Goal: Task Accomplishment & Management: Manage account settings

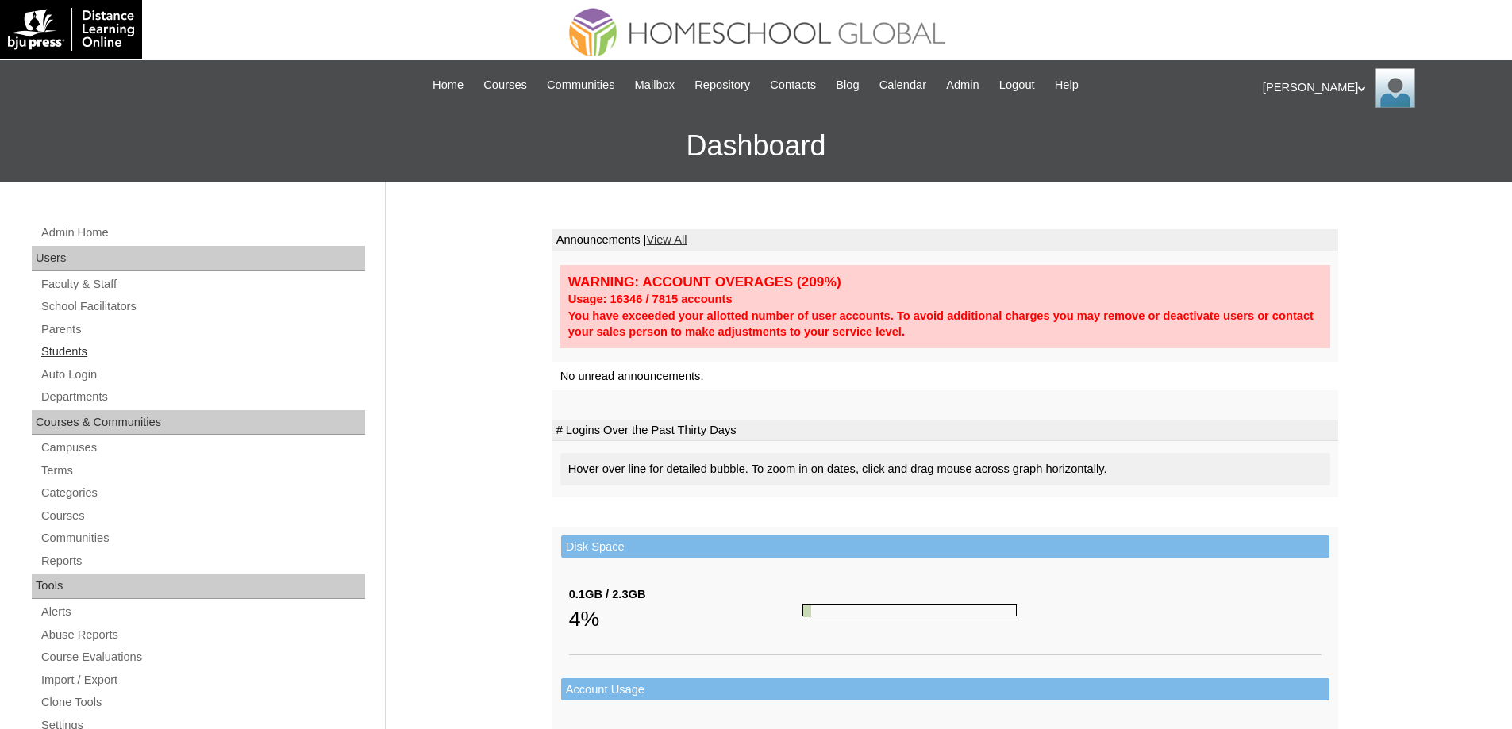
click at [82, 356] on link "Students" at bounding box center [202, 352] width 325 height 20
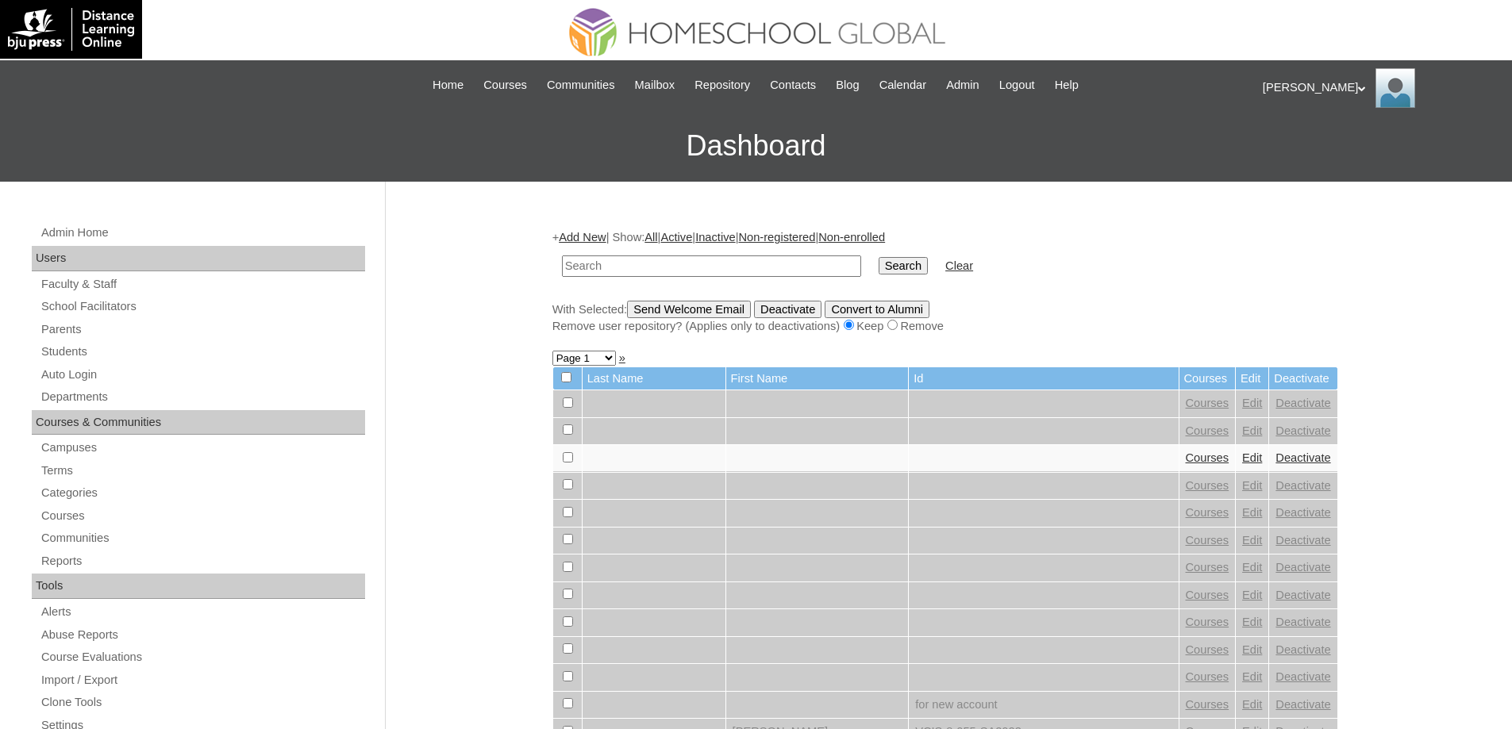
drag, startPoint x: 688, startPoint y: 267, endPoint x: 721, endPoint y: 263, distance: 32.7
click at [690, 267] on input "text" at bounding box center [711, 266] width 299 height 21
type input "MHS0185-TECHPH2023"
drag, startPoint x: 942, startPoint y: 271, endPoint x: 919, endPoint y: 265, distance: 23.9
click at [936, 271] on td "Search" at bounding box center [902, 266] width 65 height 37
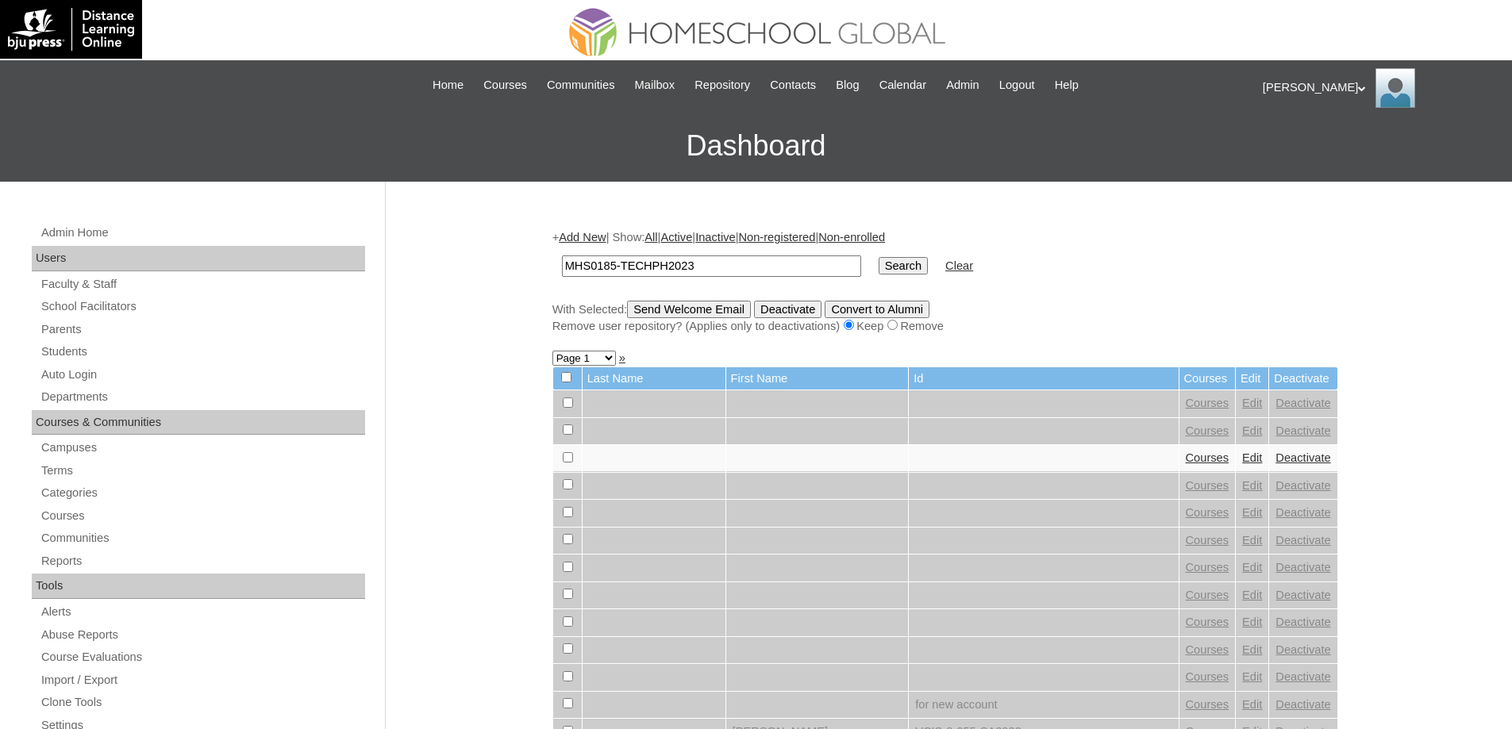
click at [919, 265] on input "Search" at bounding box center [902, 265] width 49 height 17
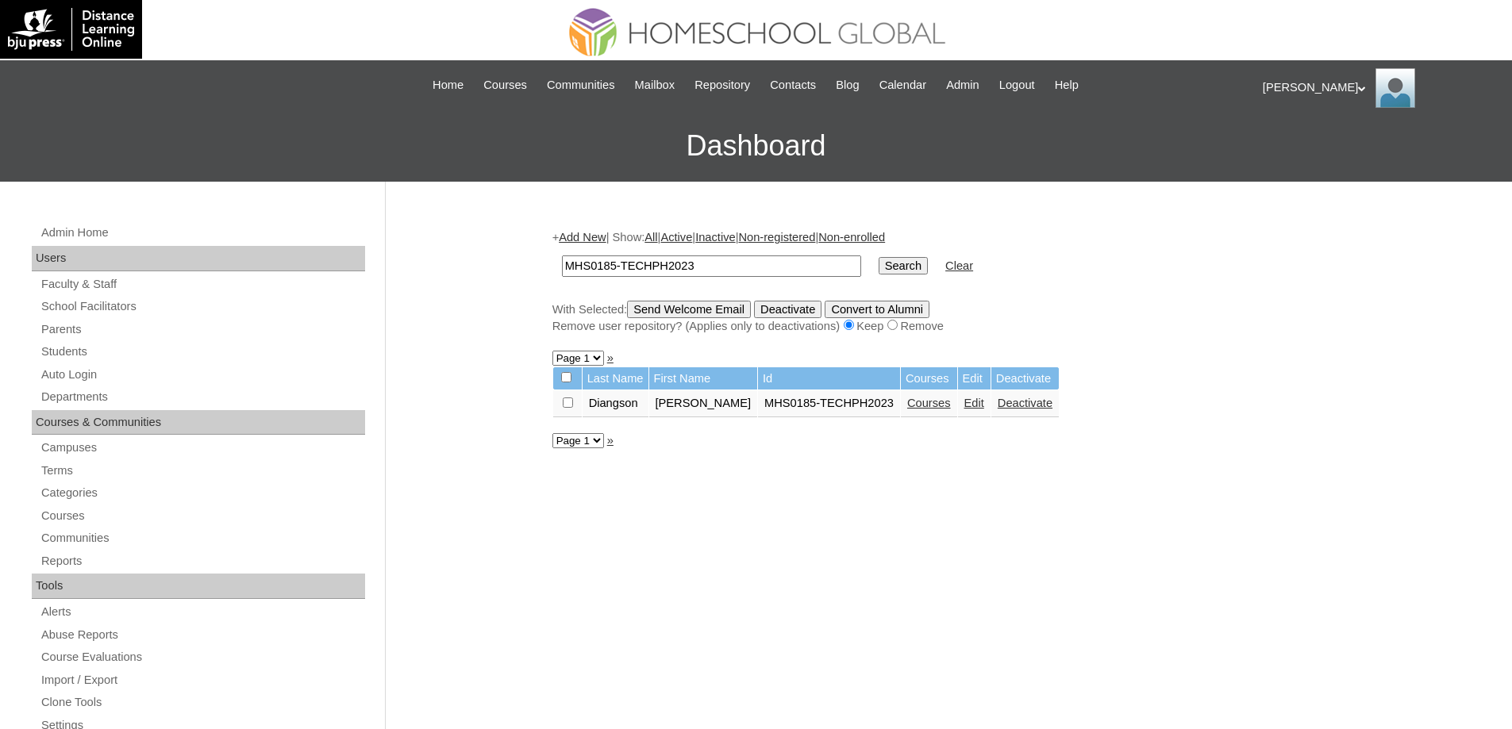
click at [983, 406] on link "Edit" at bounding box center [974, 403] width 20 height 13
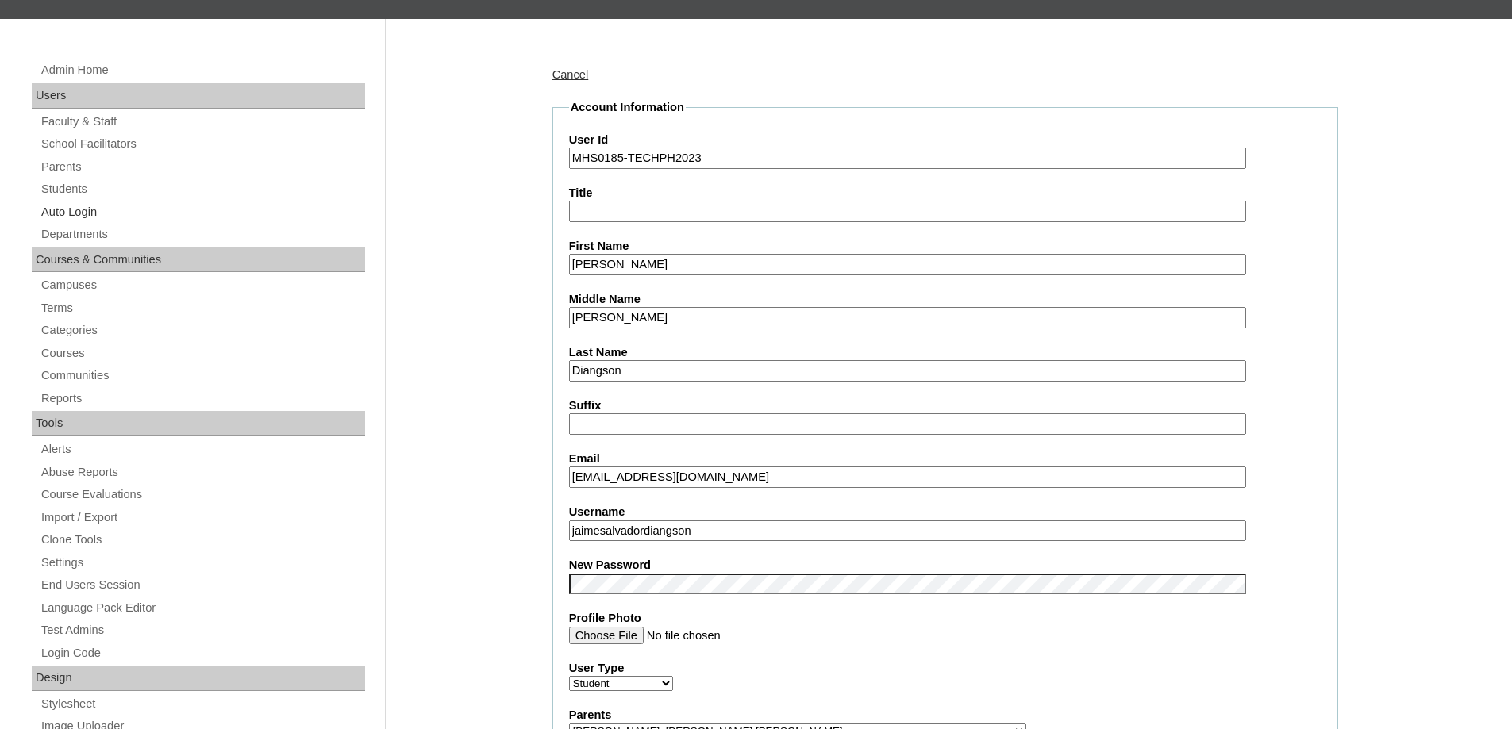
scroll to position [159, 0]
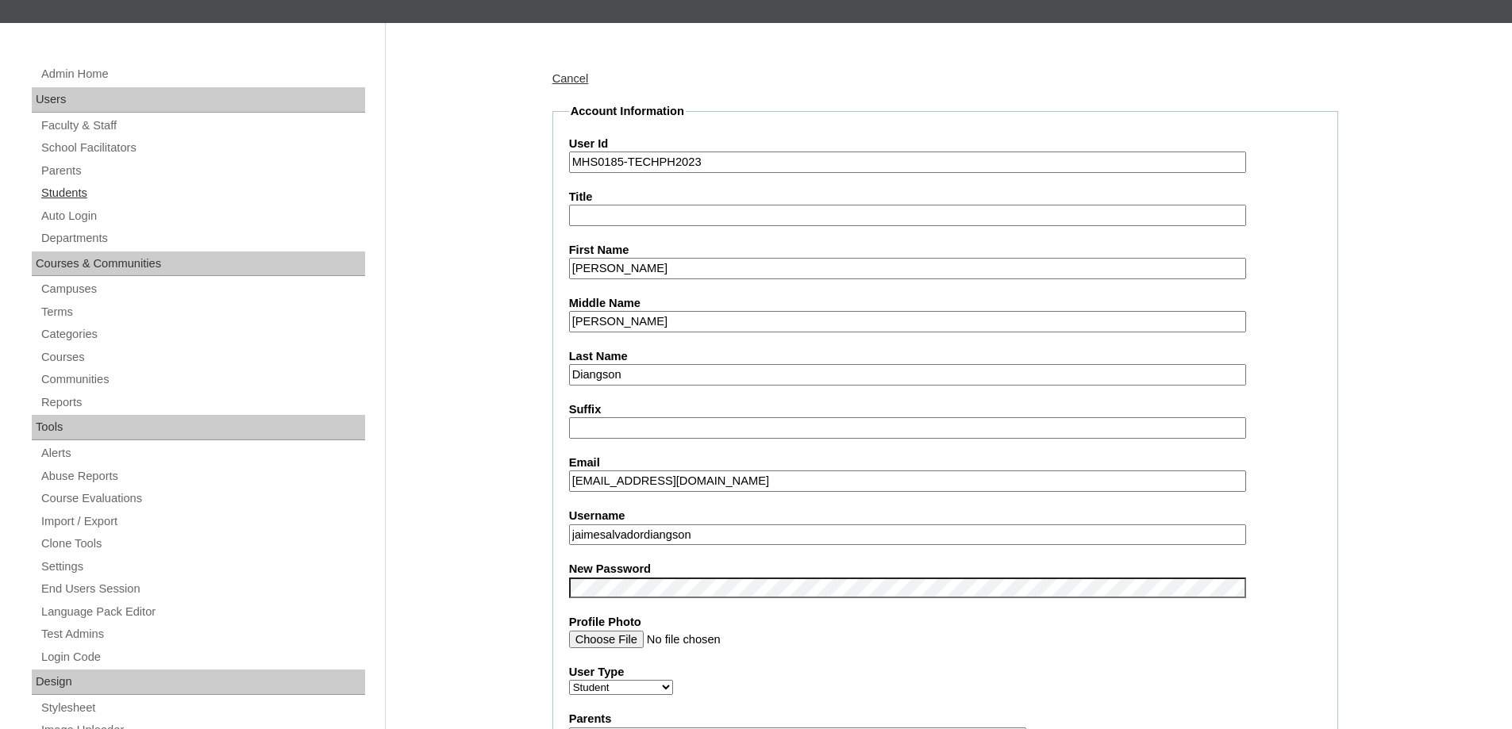
click at [75, 195] on link "Students" at bounding box center [202, 193] width 325 height 20
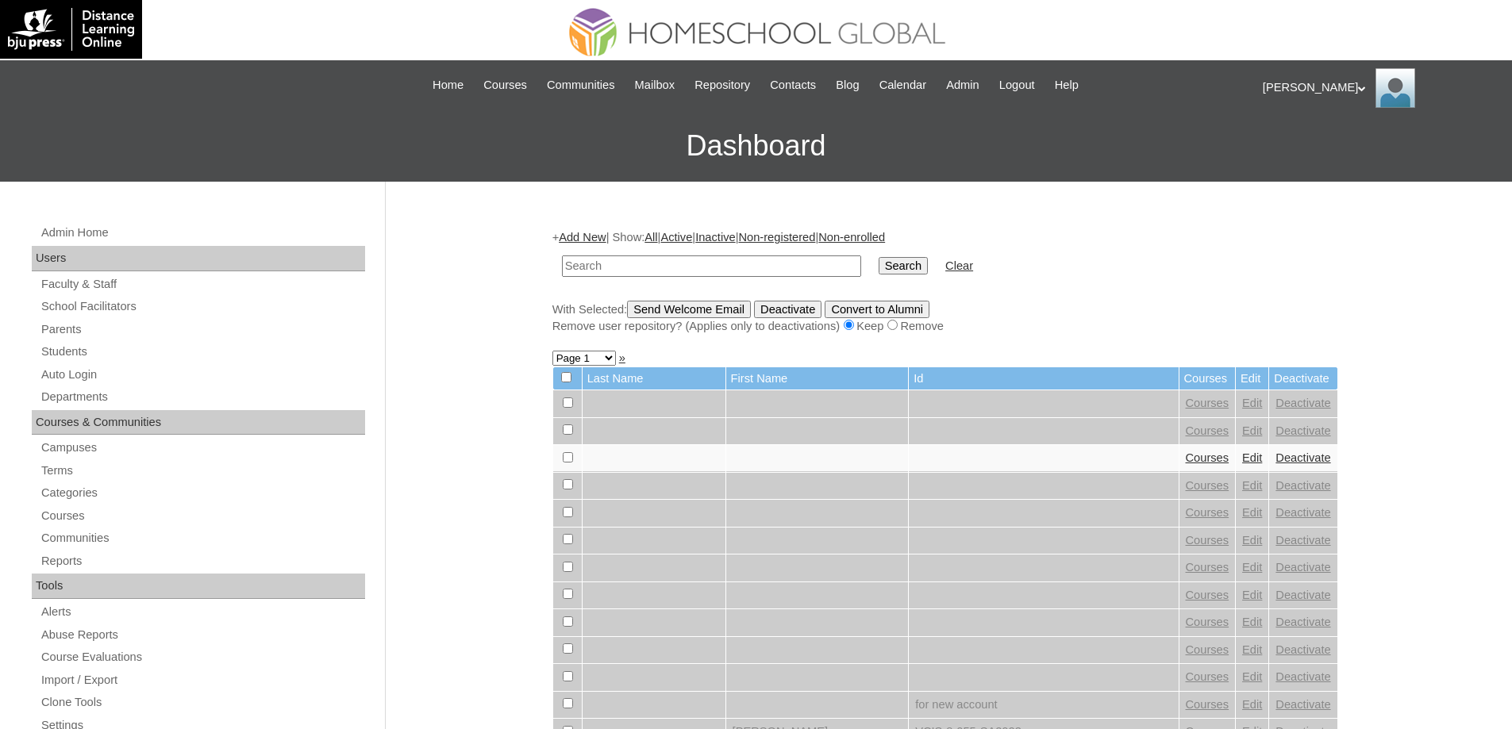
drag, startPoint x: 655, startPoint y: 266, endPoint x: 933, endPoint y: 278, distance: 278.0
click at [656, 266] on input "text" at bounding box center [711, 266] width 299 height 21
paste input "MHS0185-TECHPH2023"
type input "MHS0185-TECHPH2023"
click at [928, 265] on input "Search" at bounding box center [902, 265] width 49 height 17
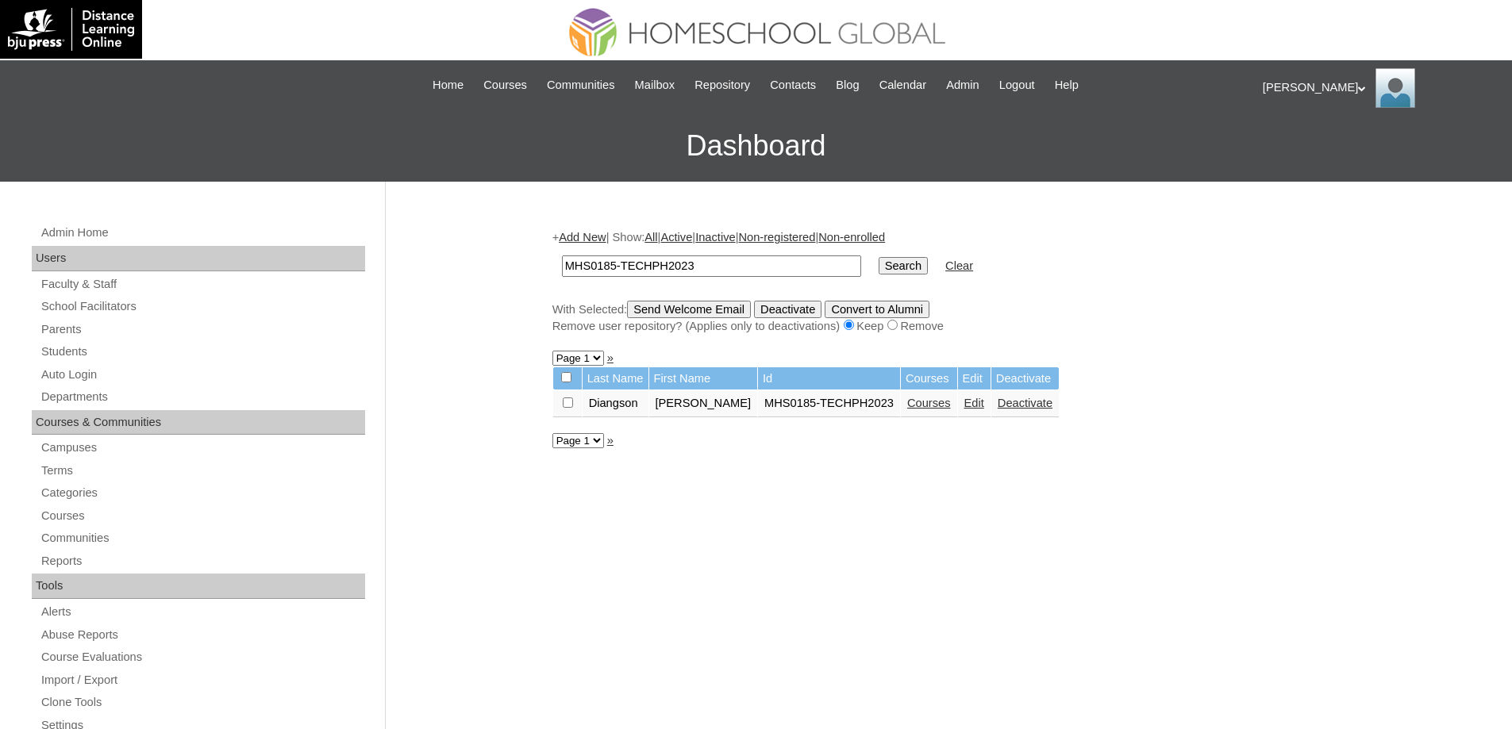
click at [931, 407] on link "Courses" at bounding box center [929, 403] width 44 height 13
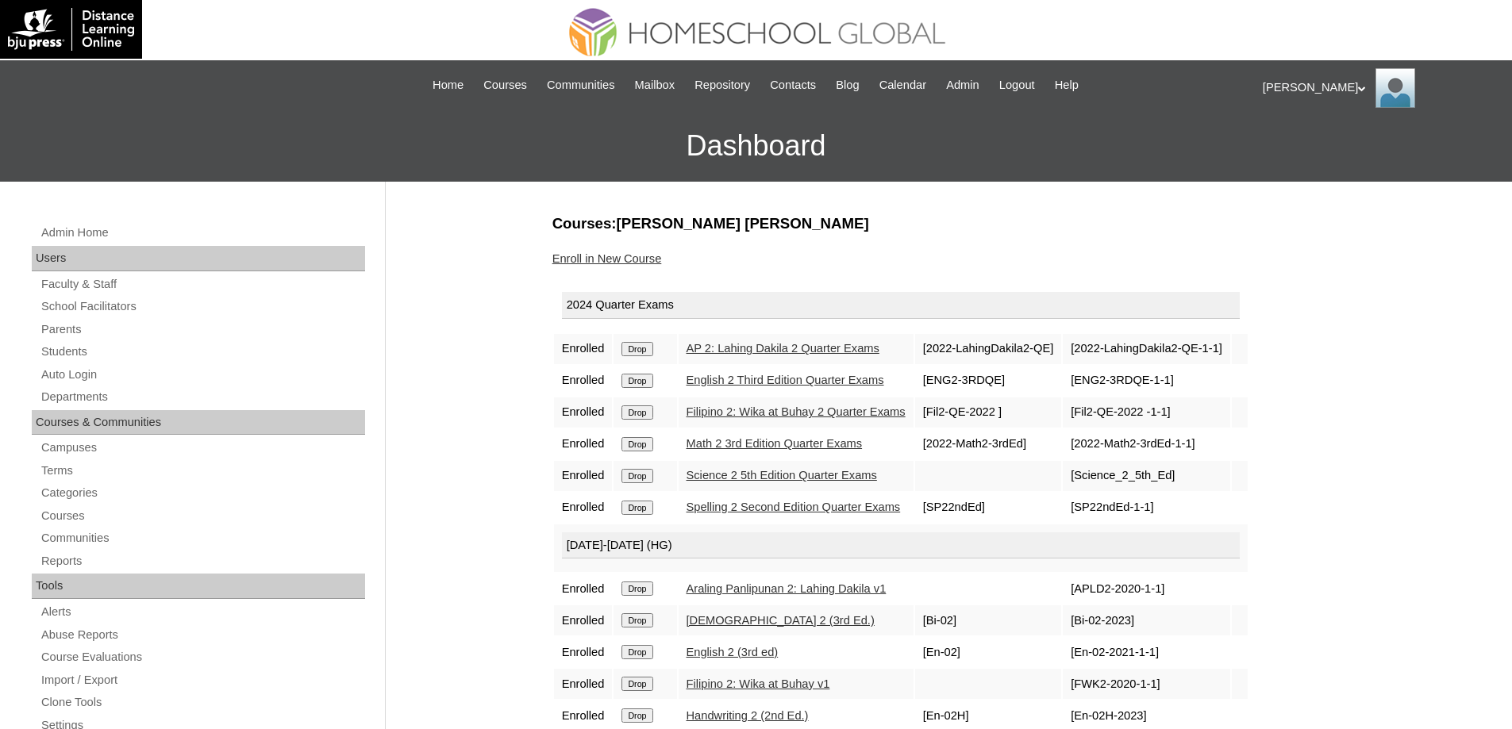
click at [646, 350] on input "Drop" at bounding box center [636, 349] width 31 height 14
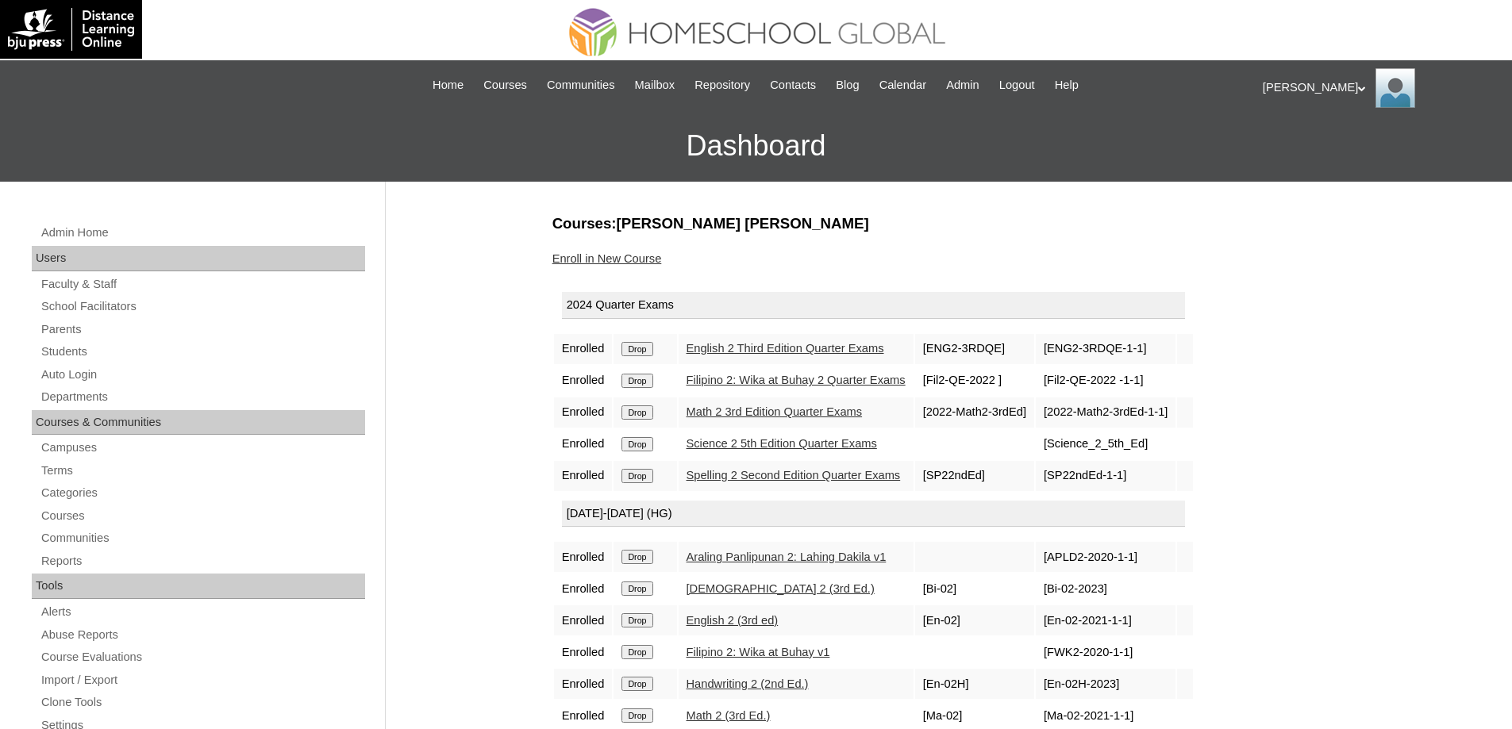
click at [650, 352] on input "Drop" at bounding box center [636, 349] width 31 height 14
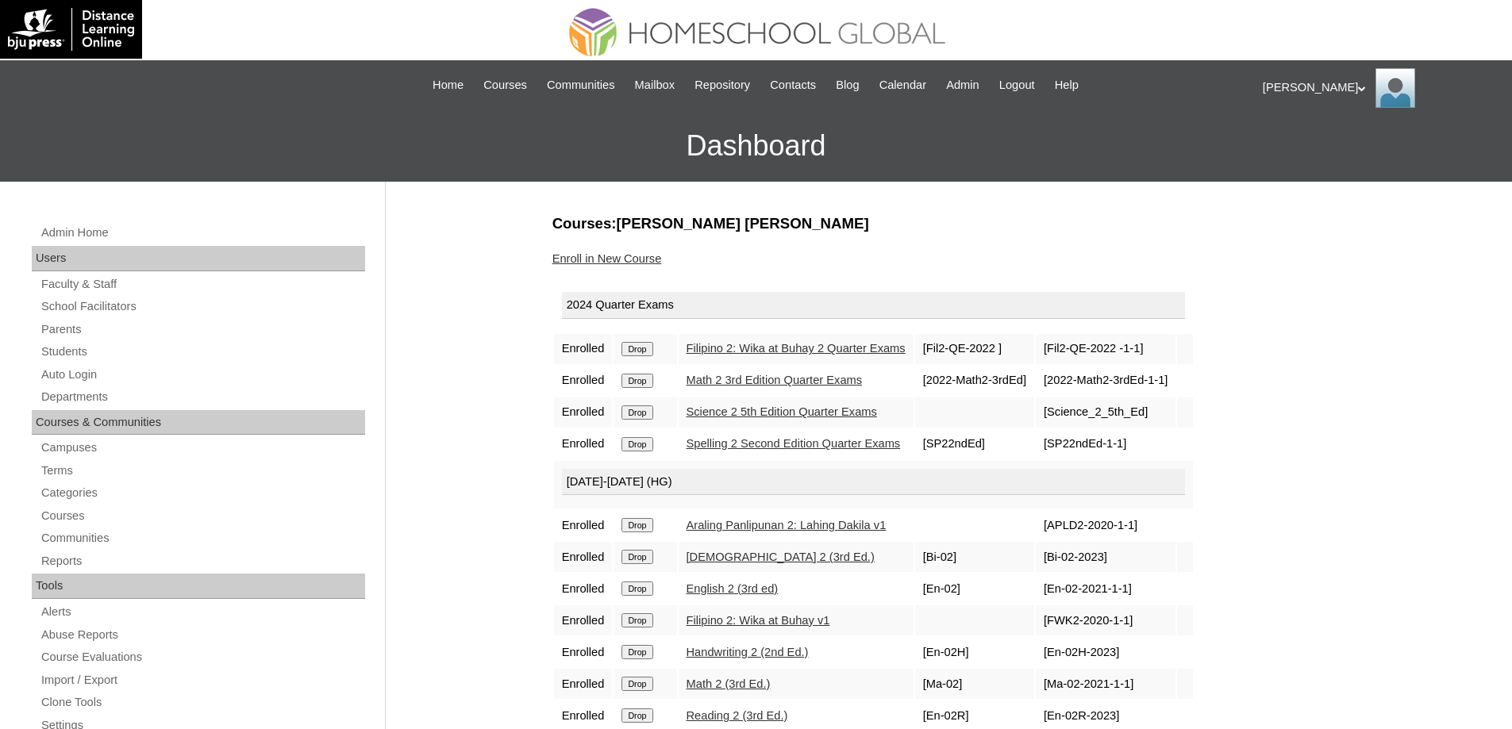
click at [652, 345] on input "Drop" at bounding box center [636, 349] width 31 height 14
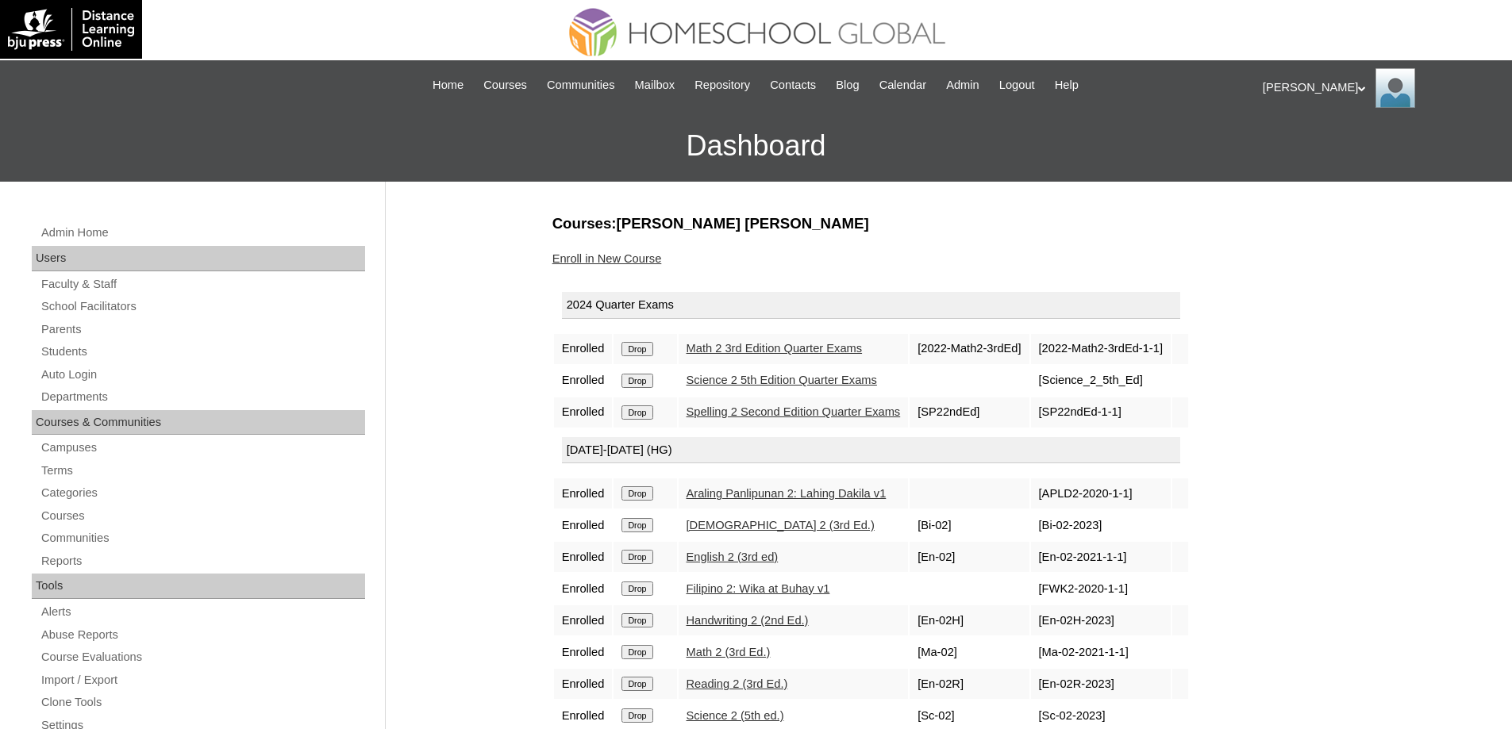
drag, startPoint x: 0, startPoint y: 0, endPoint x: 644, endPoint y: 347, distance: 731.0
click at [644, 347] on input "Drop" at bounding box center [636, 349] width 31 height 14
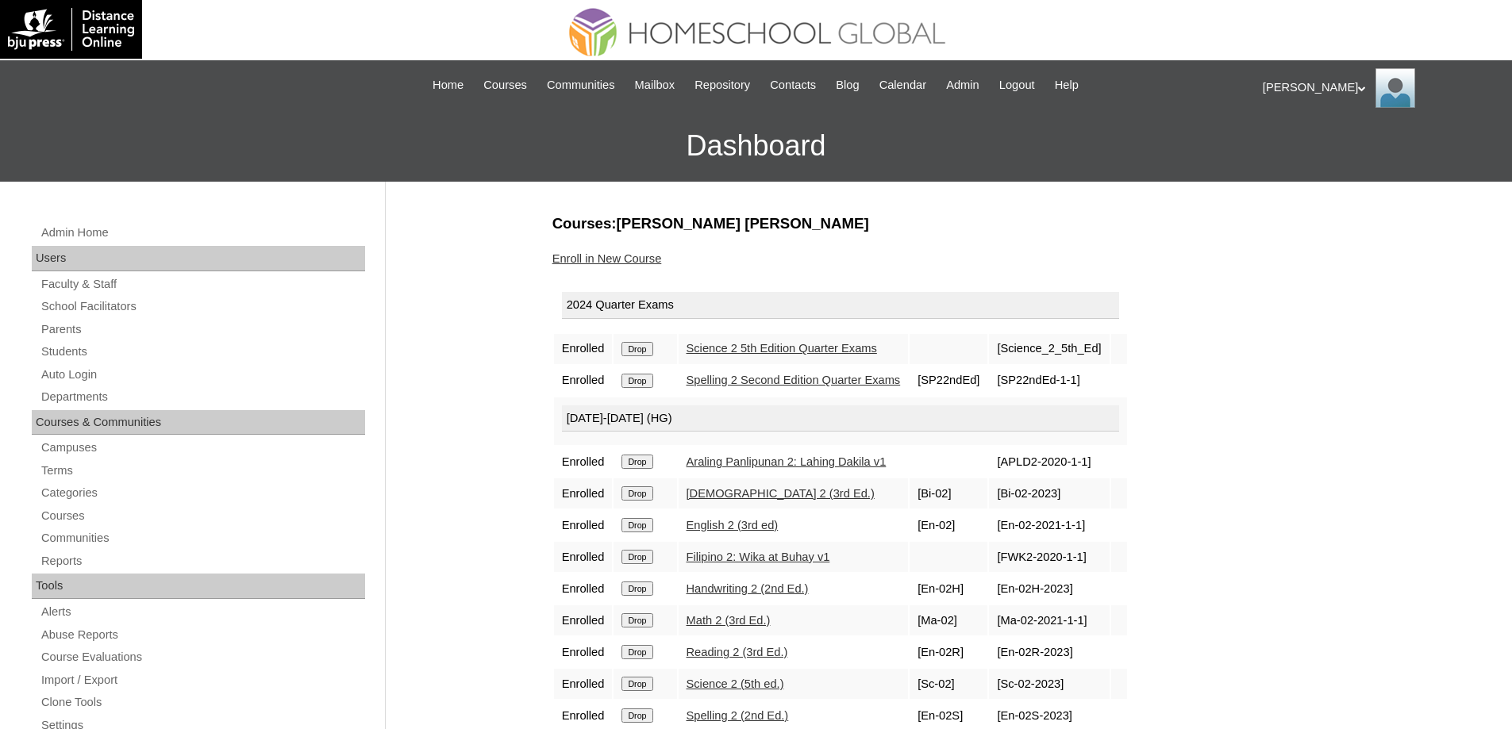
click at [649, 351] on input "Drop" at bounding box center [636, 349] width 31 height 14
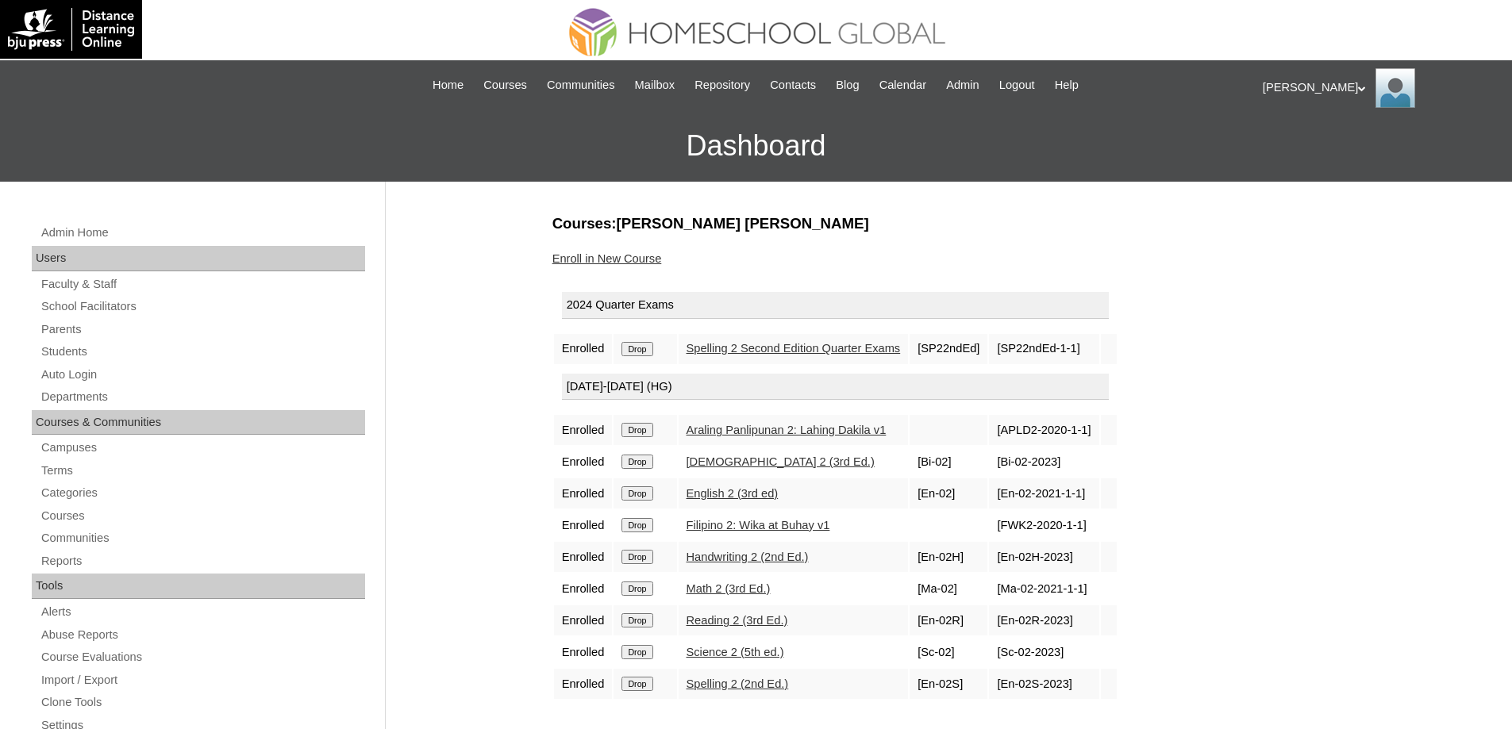
drag, startPoint x: 659, startPoint y: 330, endPoint x: 655, endPoint y: 342, distance: 12.8
click at [659, 332] on td "2024 Quarter Exams" at bounding box center [835, 308] width 563 height 48
click at [652, 343] on input "Drop" at bounding box center [636, 349] width 31 height 14
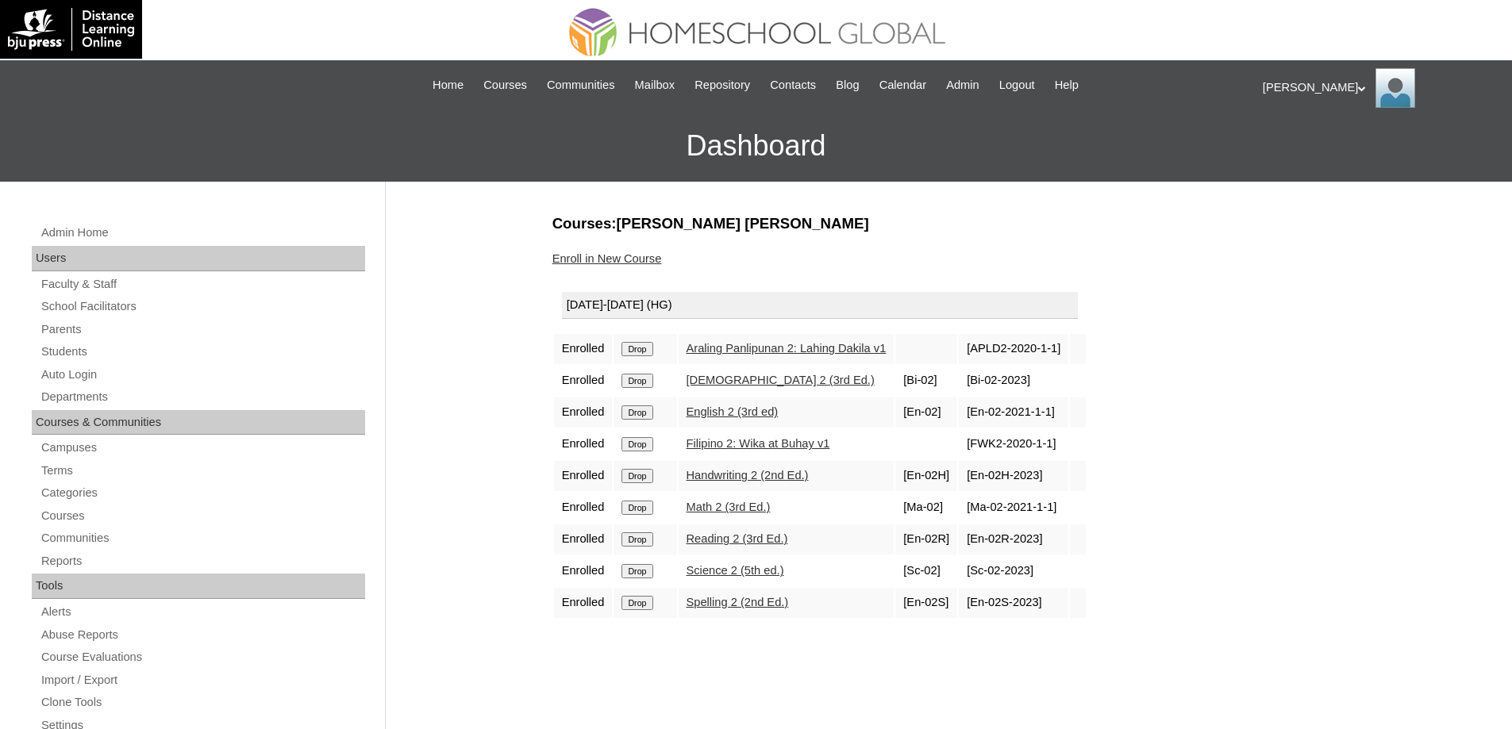
click at [652, 352] on input "Drop" at bounding box center [636, 349] width 31 height 14
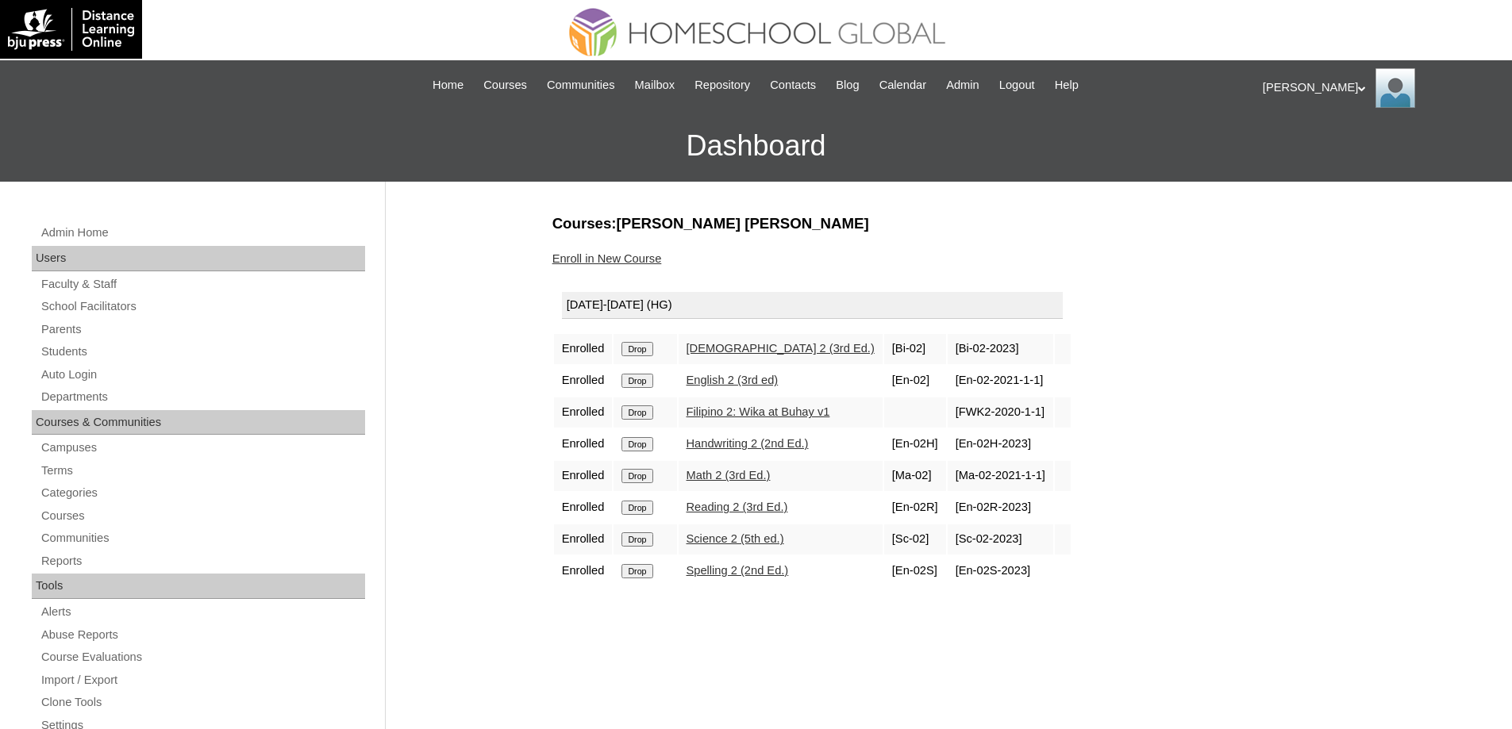
click at [644, 351] on input "Drop" at bounding box center [636, 349] width 31 height 14
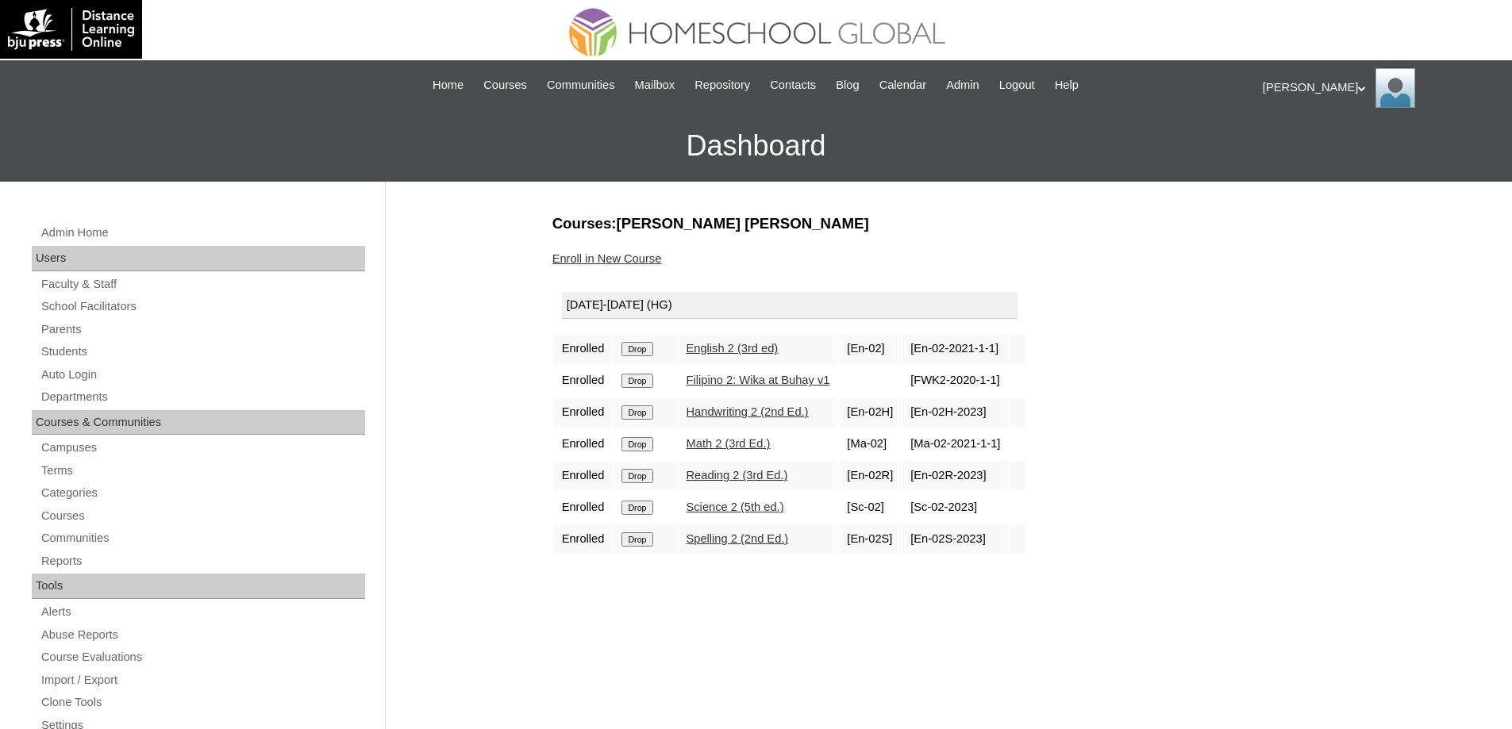
click at [652, 350] on input "Drop" at bounding box center [636, 349] width 31 height 14
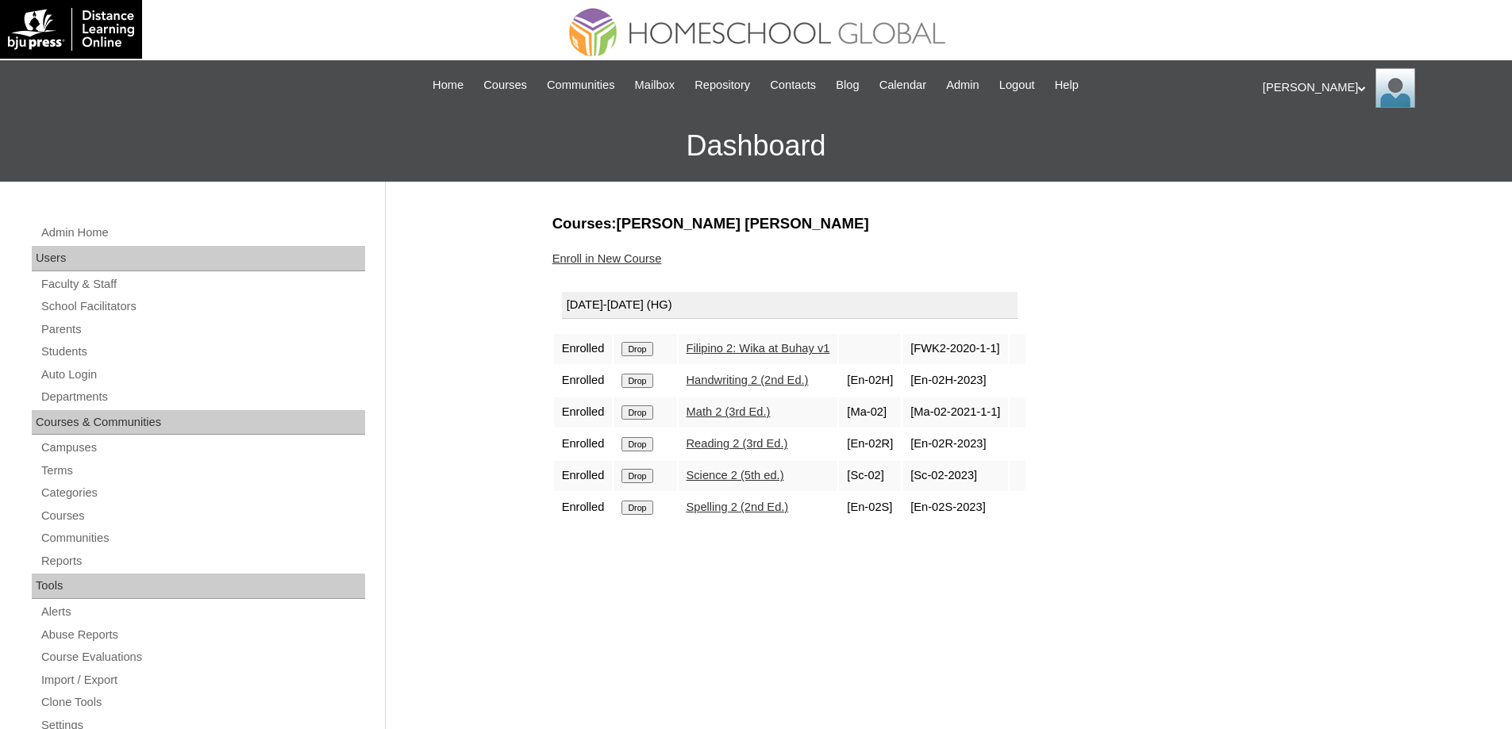
click at [645, 347] on input "Drop" at bounding box center [636, 349] width 31 height 14
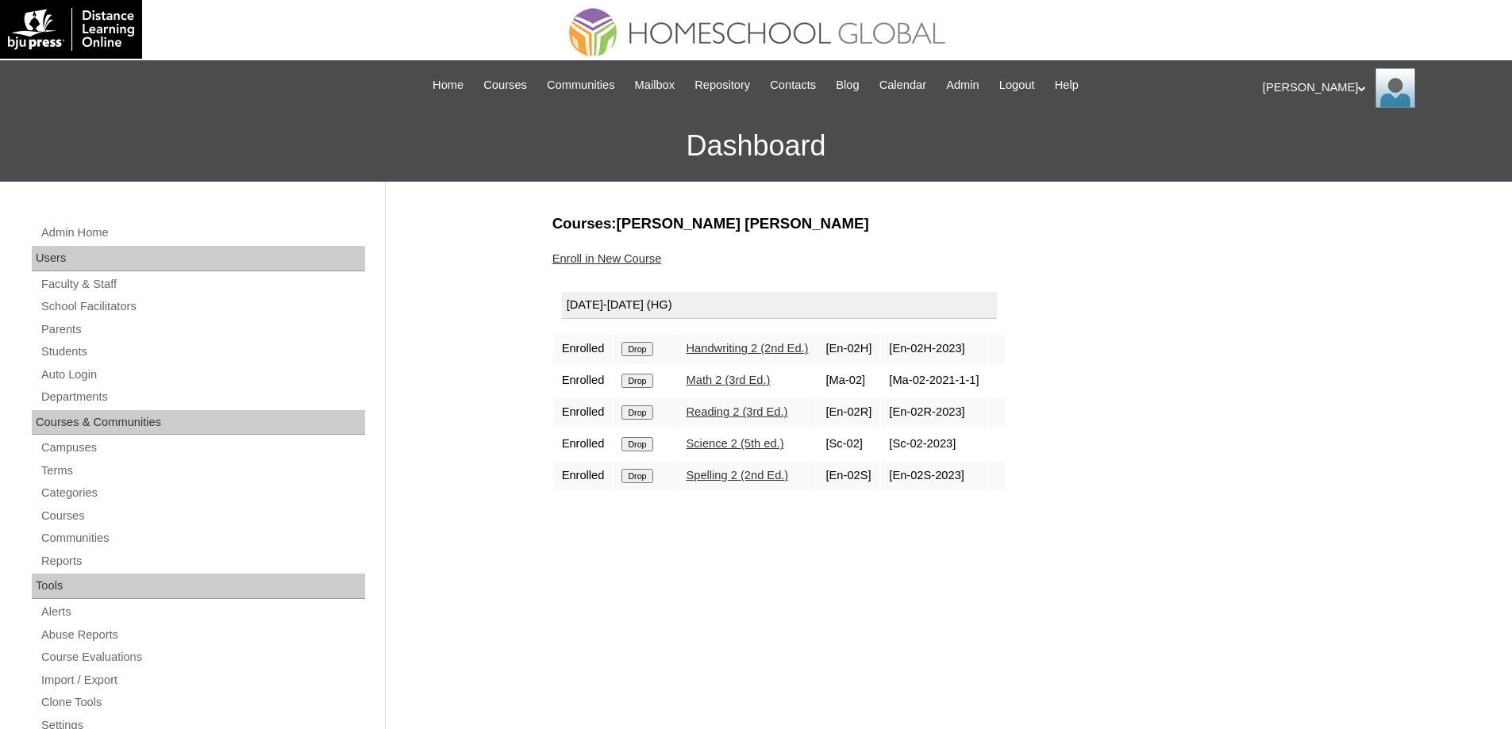
click at [651, 352] on input "Drop" at bounding box center [636, 349] width 31 height 14
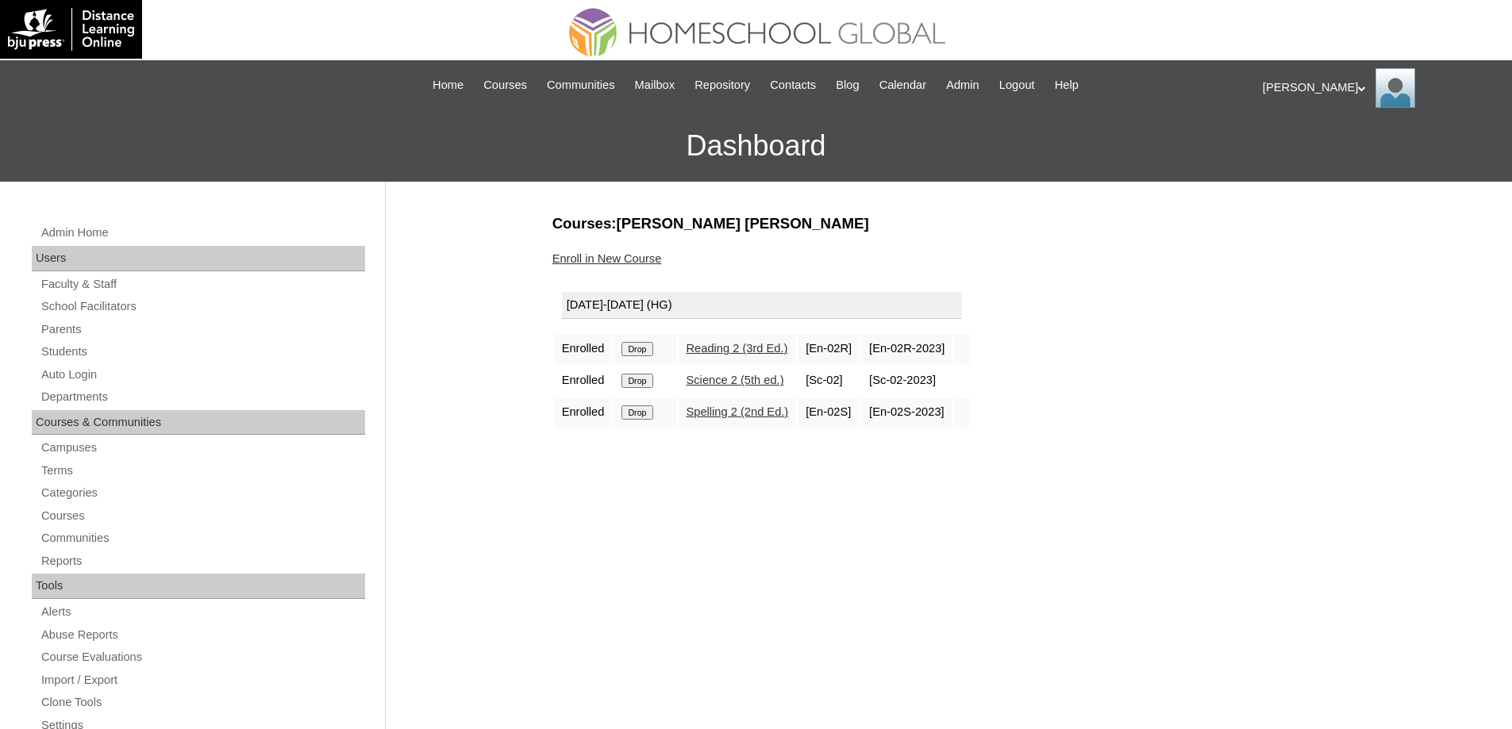
click at [646, 348] on input "Drop" at bounding box center [636, 349] width 31 height 14
click at [640, 352] on input "Drop" at bounding box center [636, 349] width 31 height 14
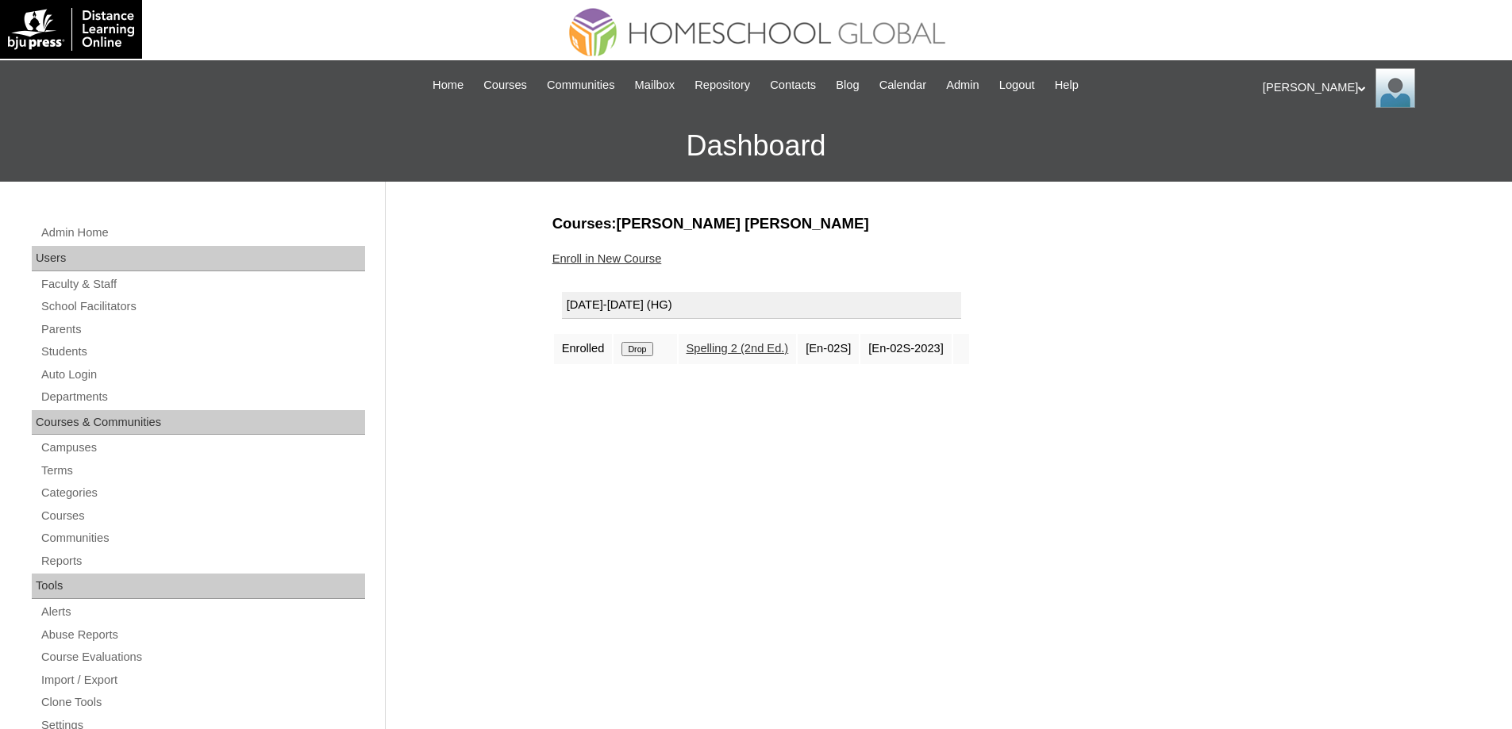
click at [643, 348] on input "Drop" at bounding box center [636, 349] width 31 height 14
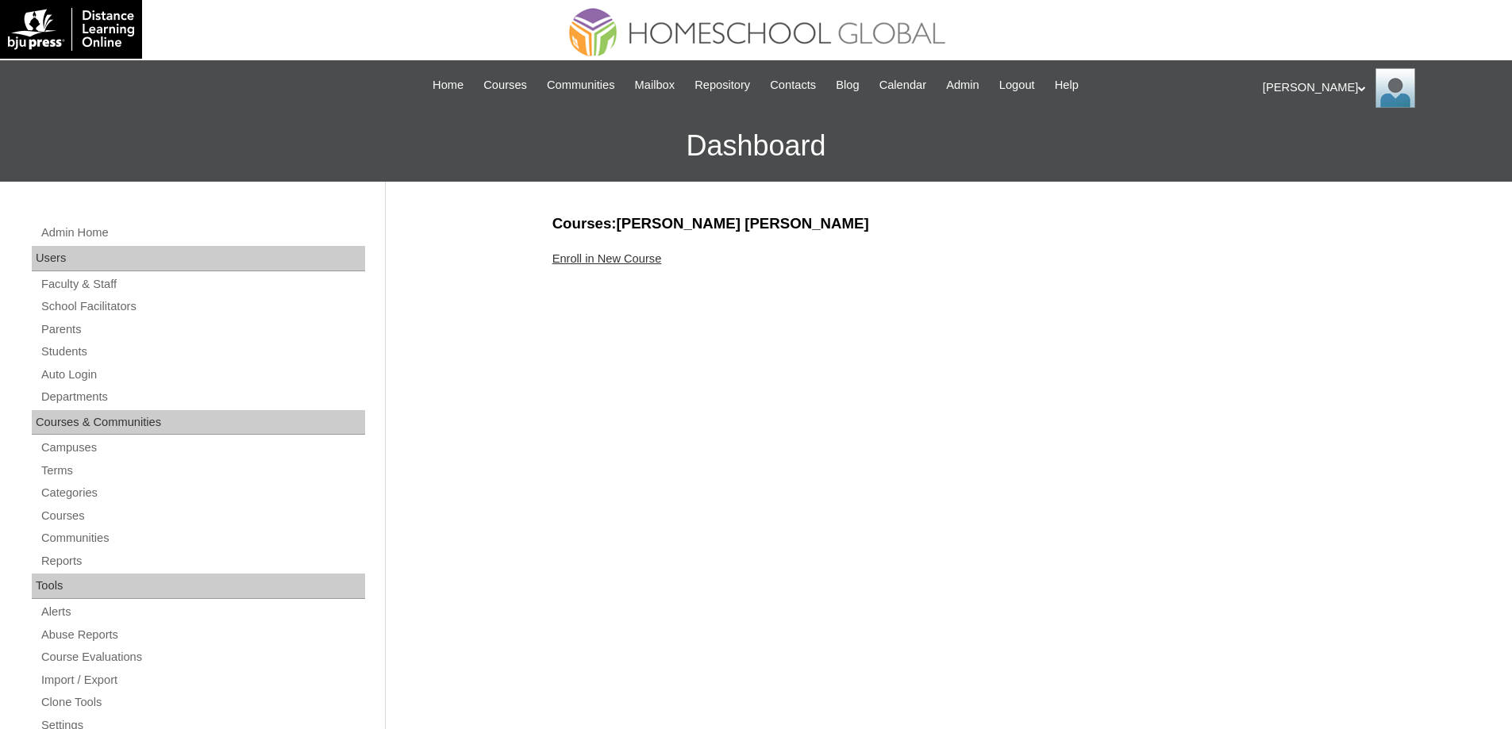
click at [573, 258] on link "Enroll in New Course" at bounding box center [607, 258] width 110 height 13
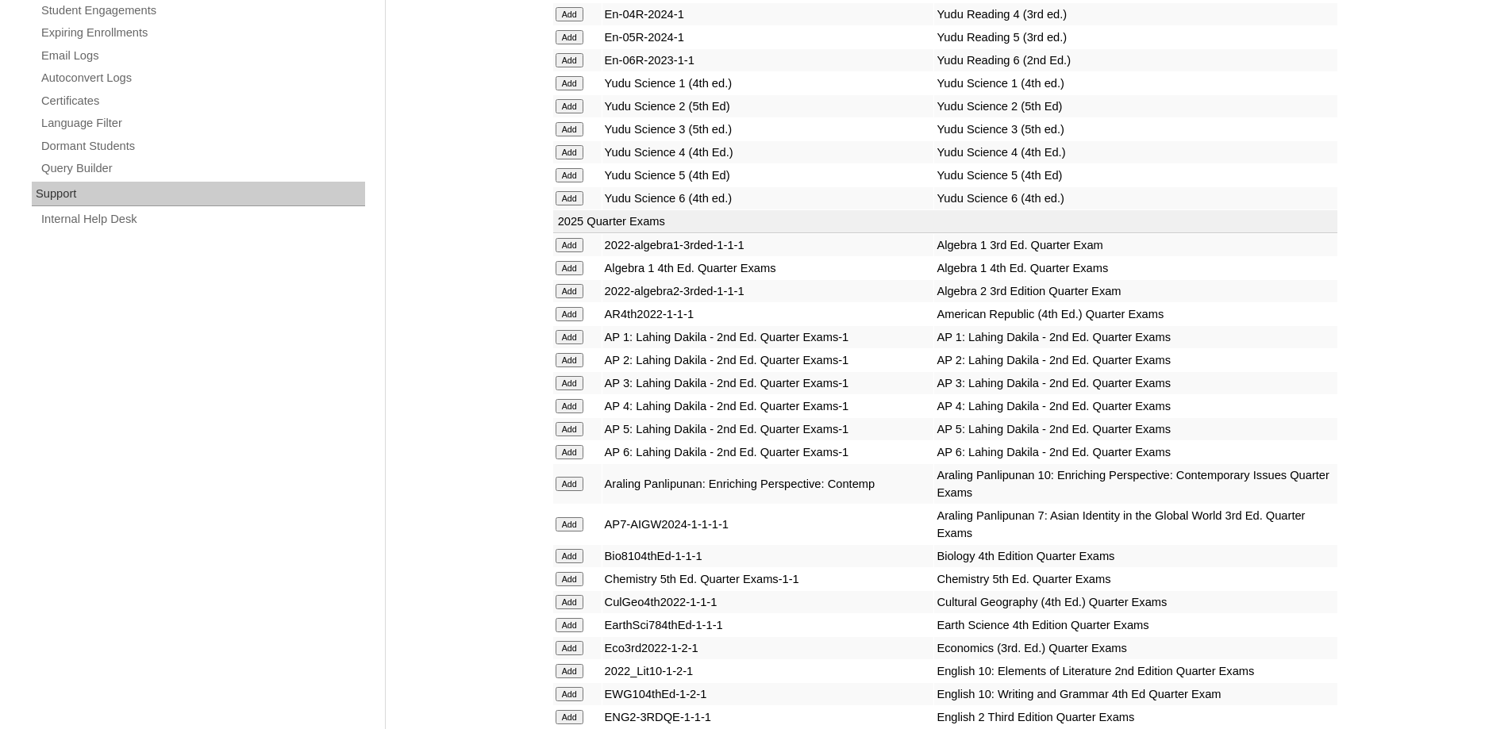
scroll to position [1032, 0]
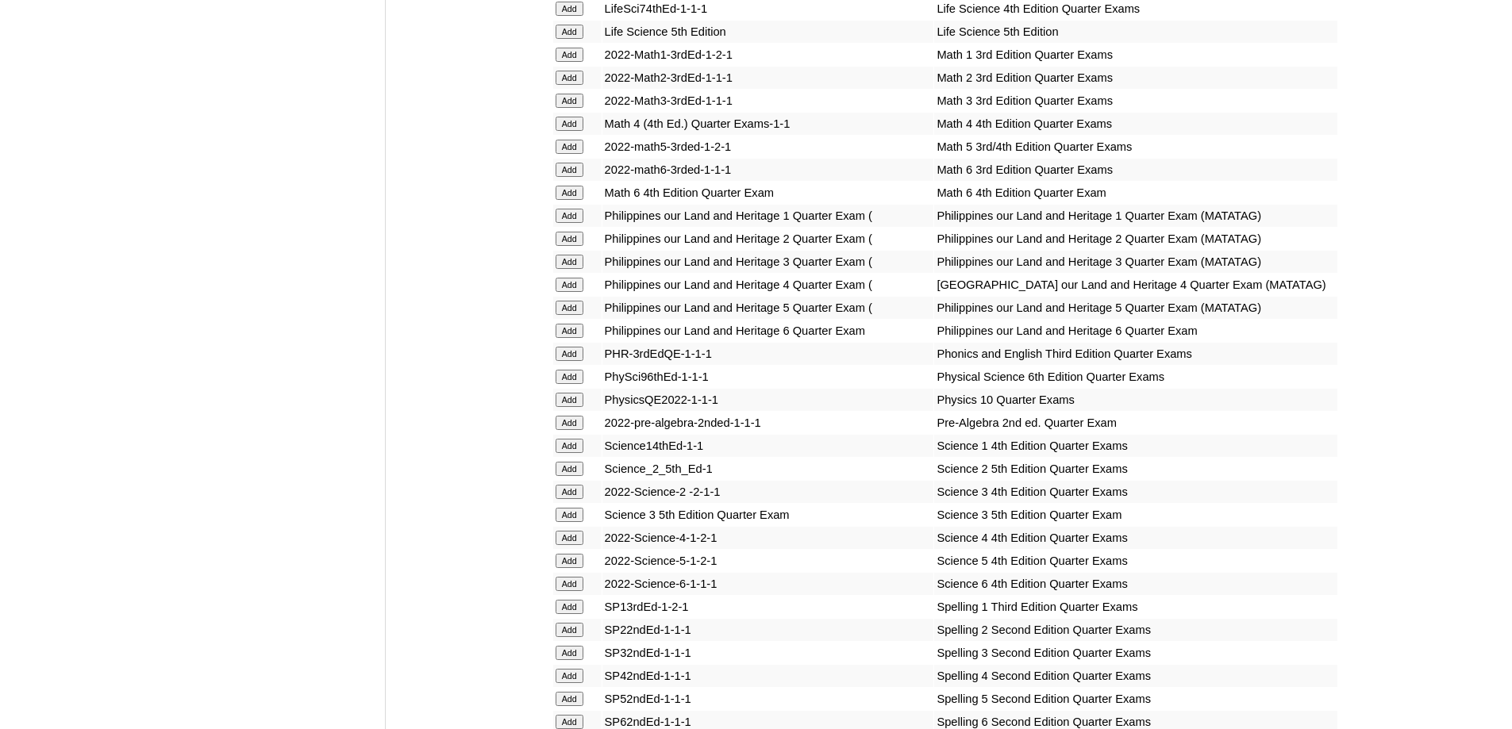
scroll to position [3499, 0]
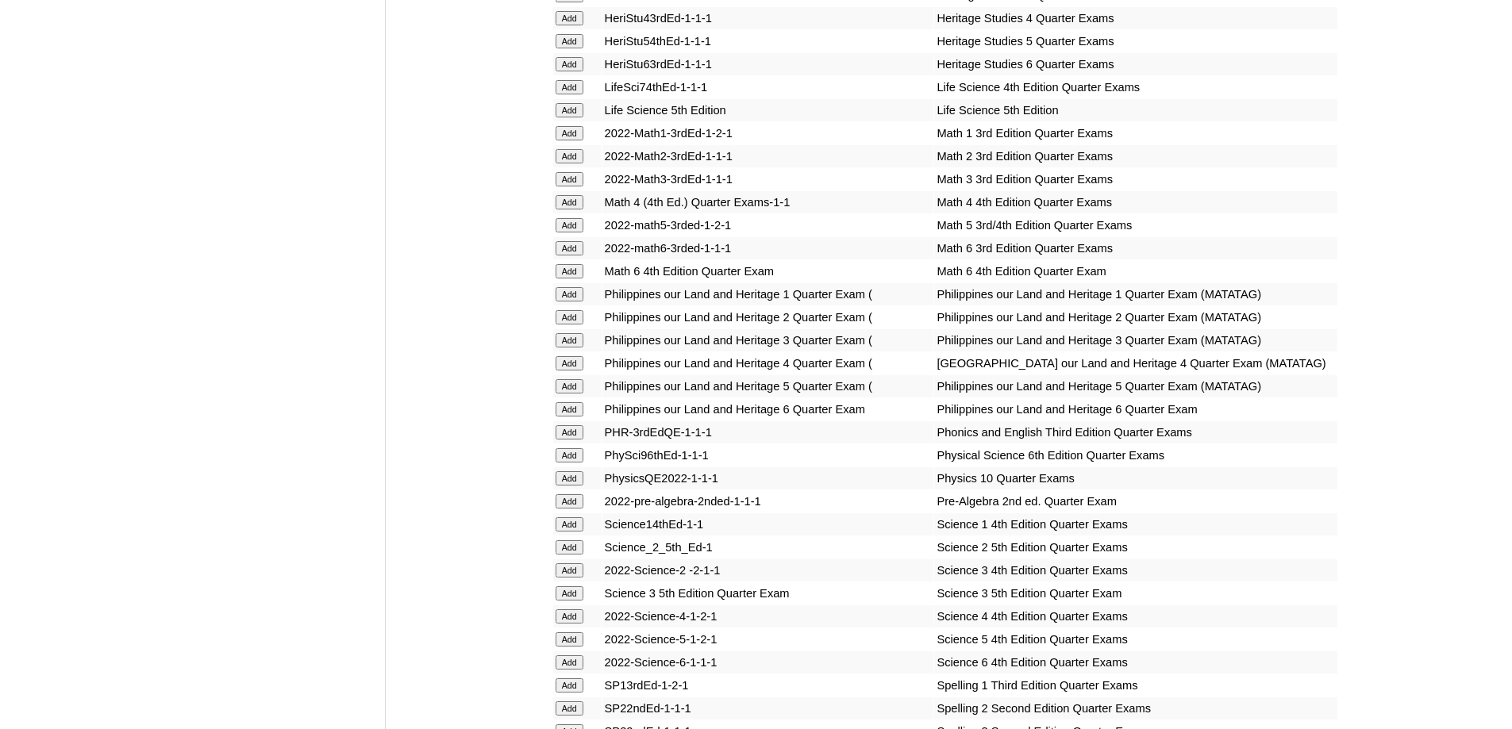
scroll to position [3884, 0]
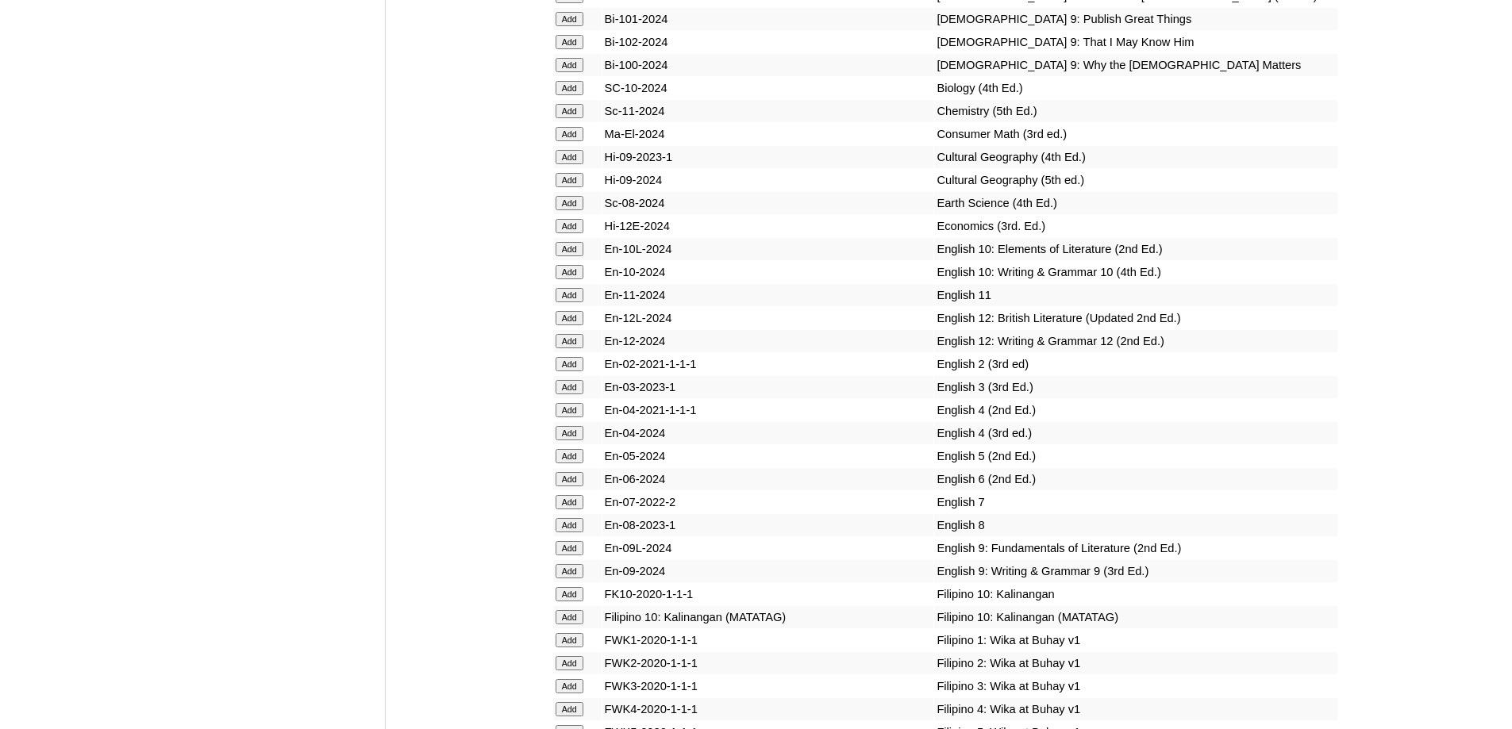
scroll to position [4331, 0]
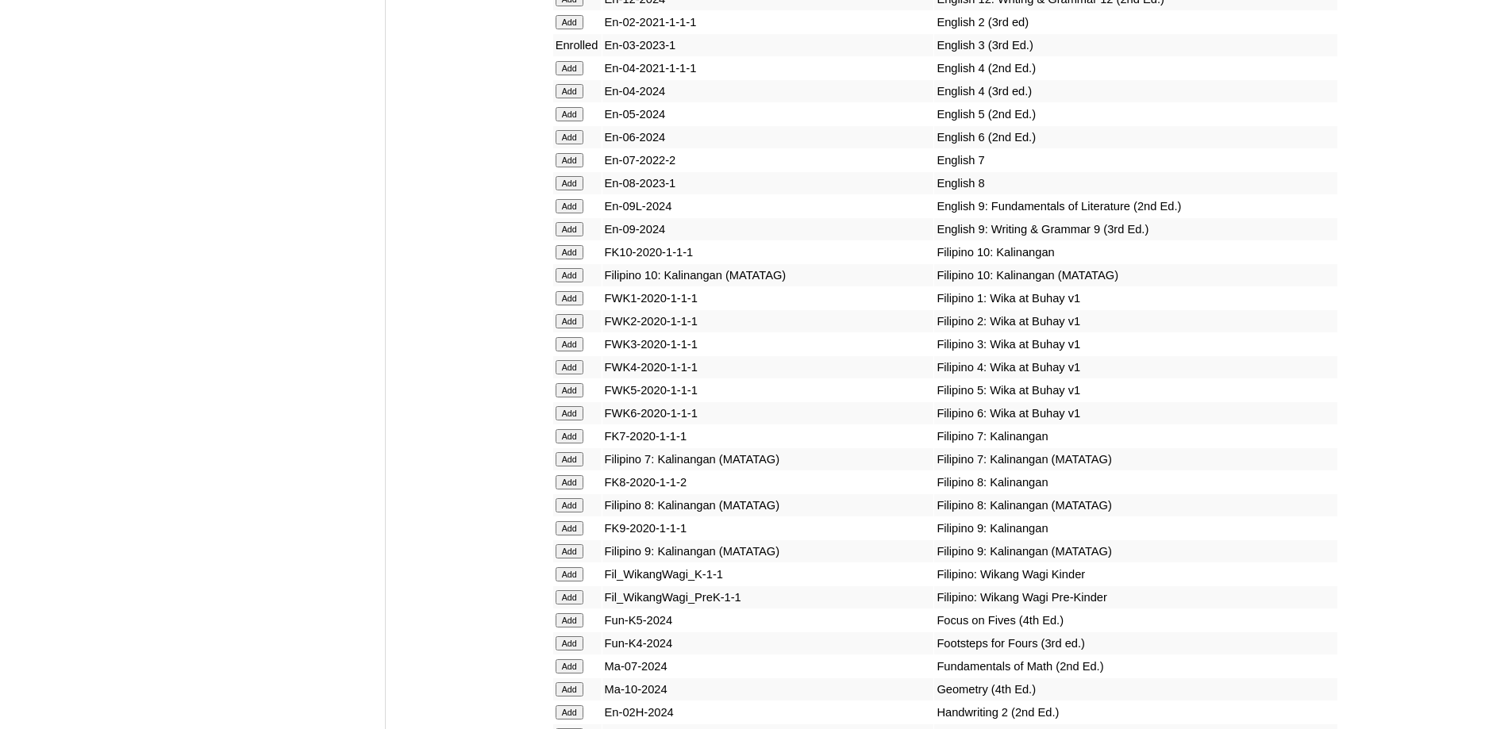
scroll to position [4656, 0]
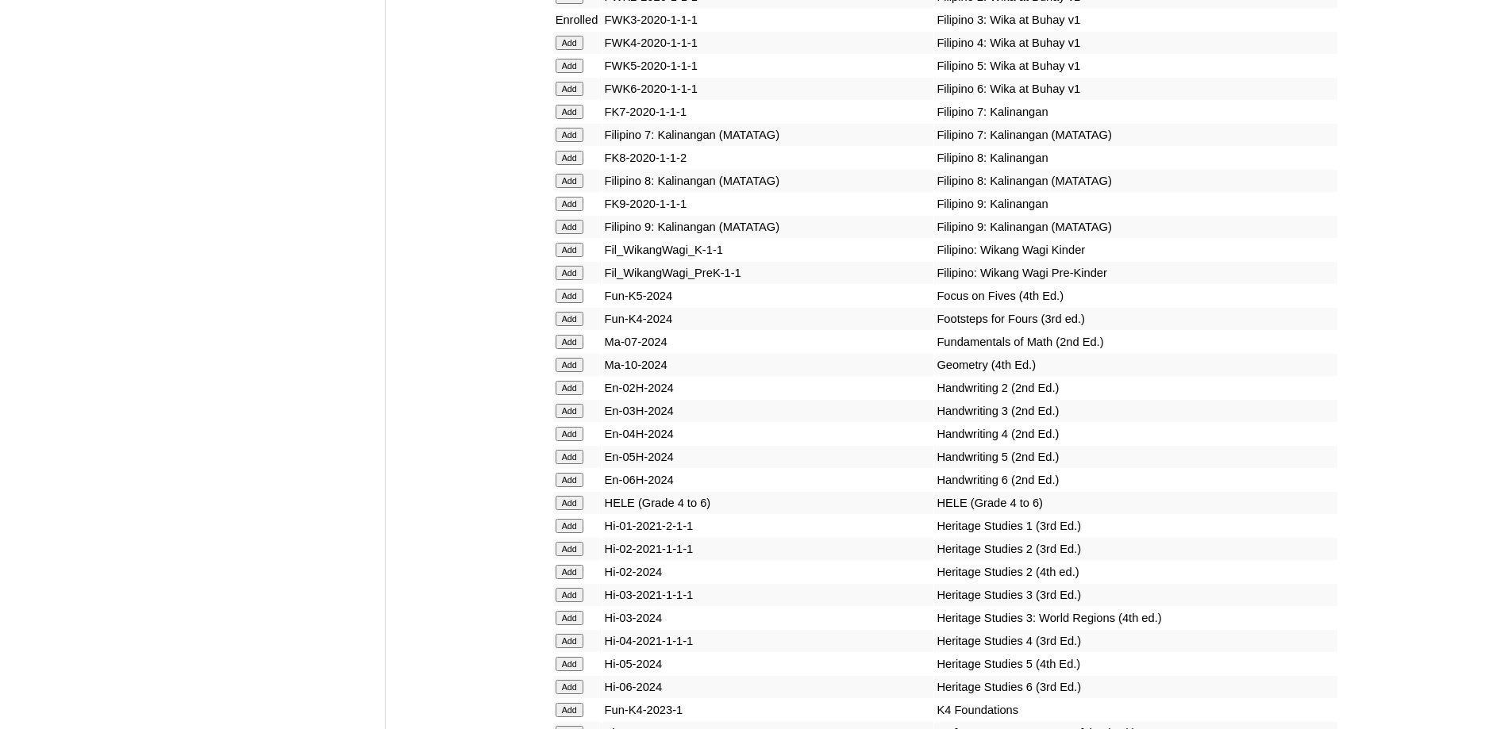
scroll to position [5045, 0]
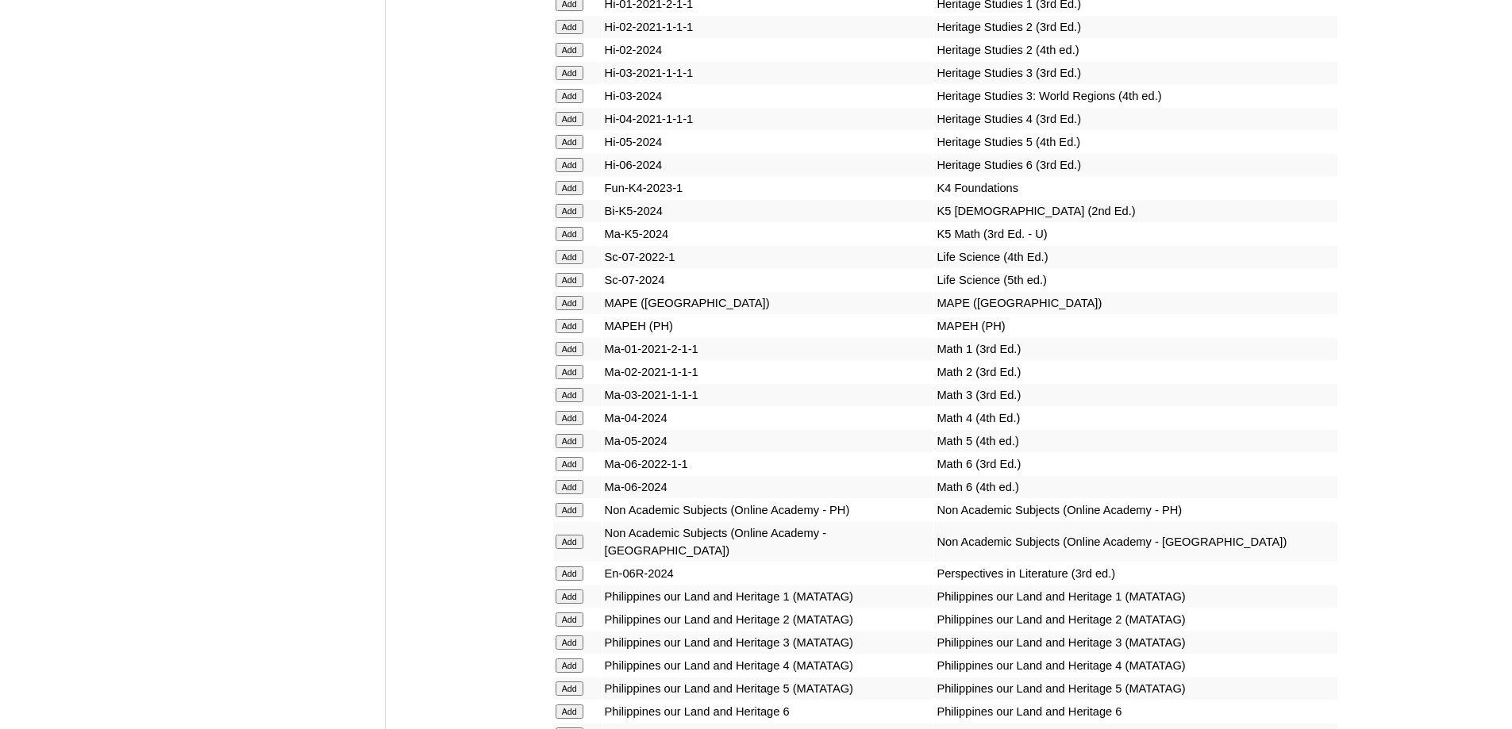
scroll to position [5518, 0]
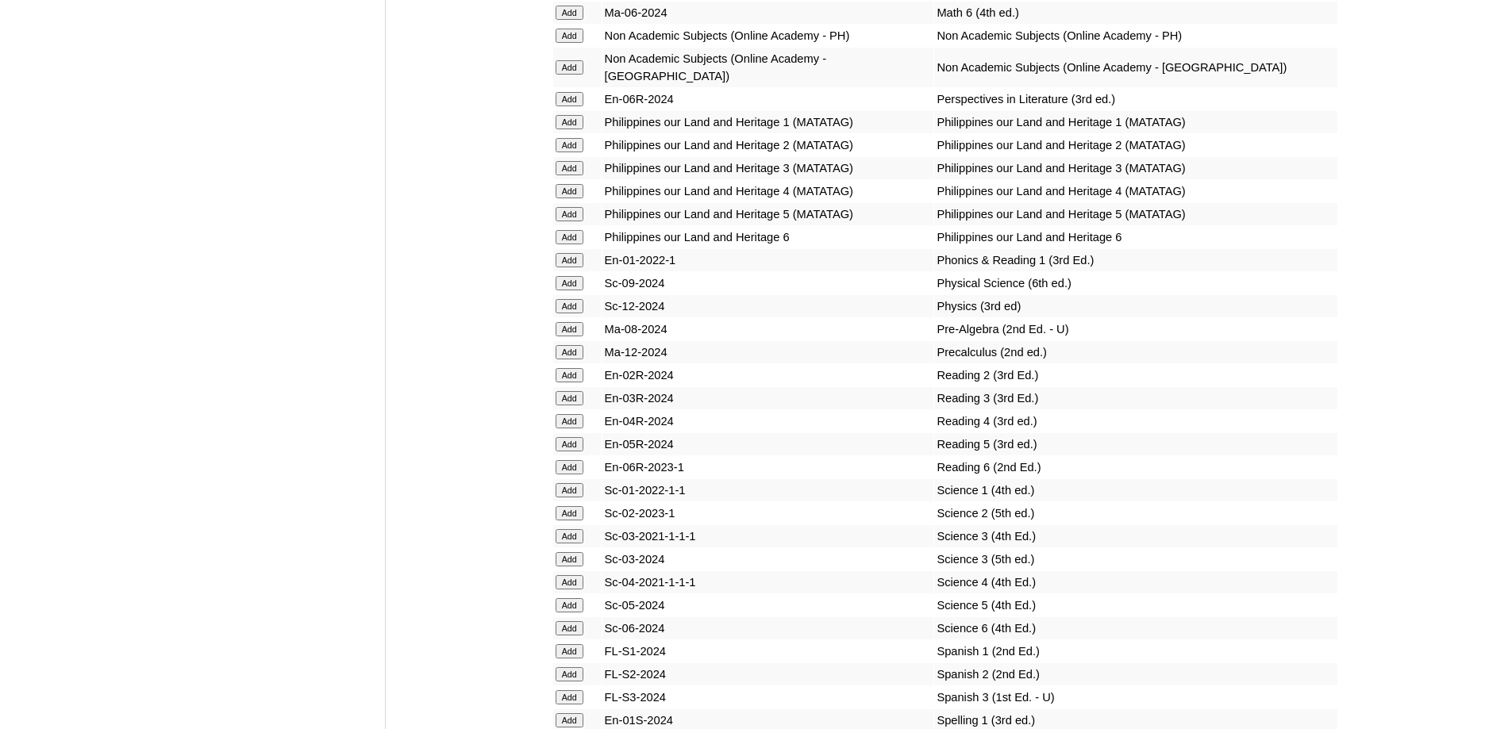
scroll to position [5978, 0]
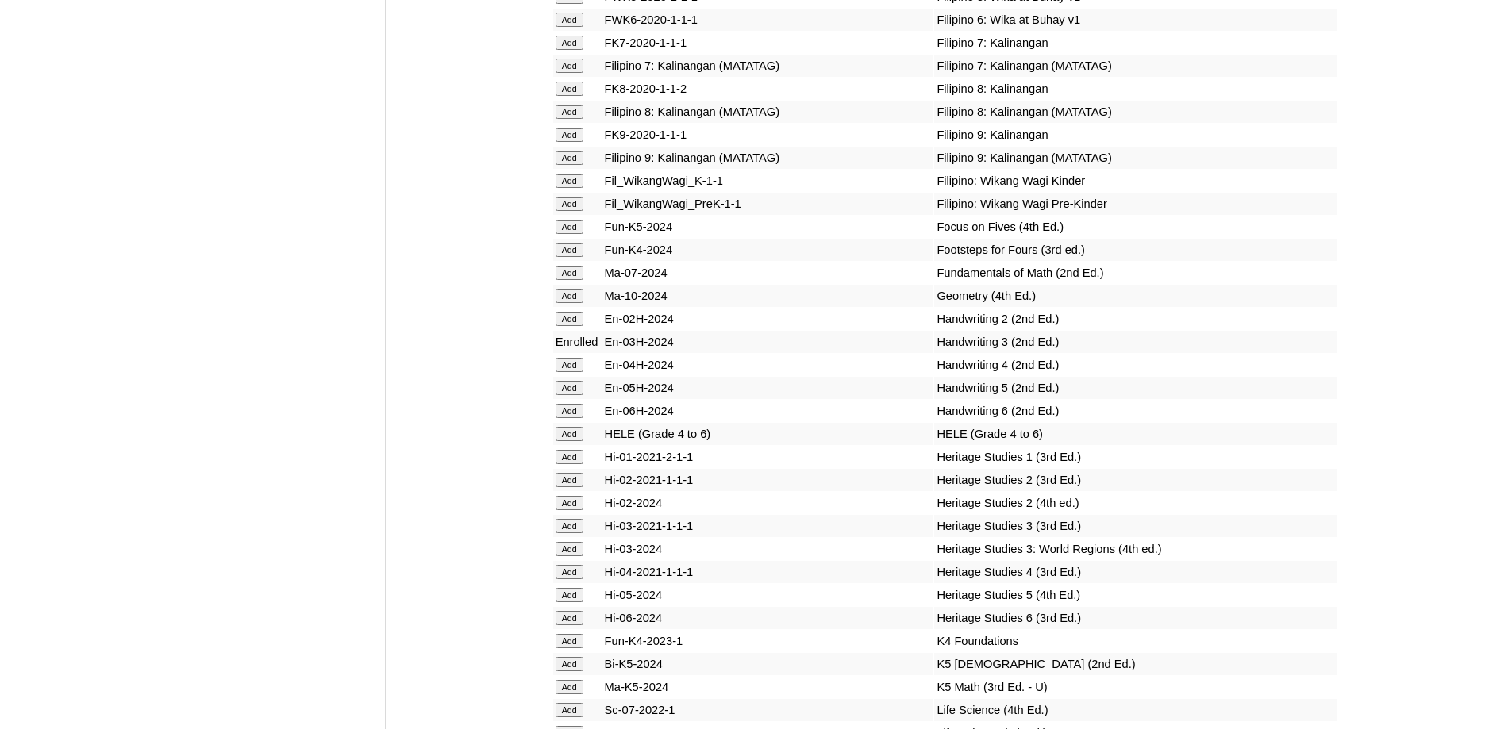
scroll to position [6359, 0]
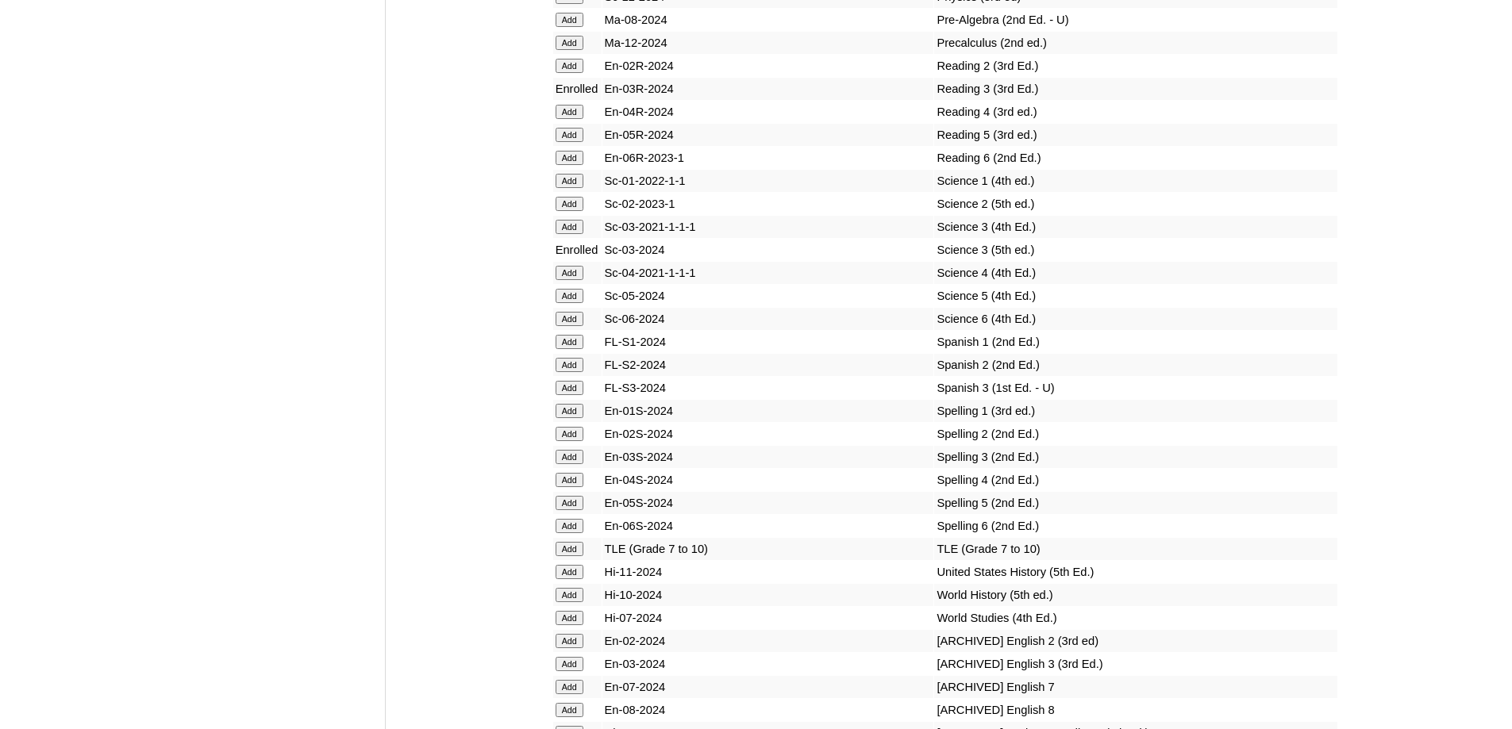
scroll to position [6592, 0]
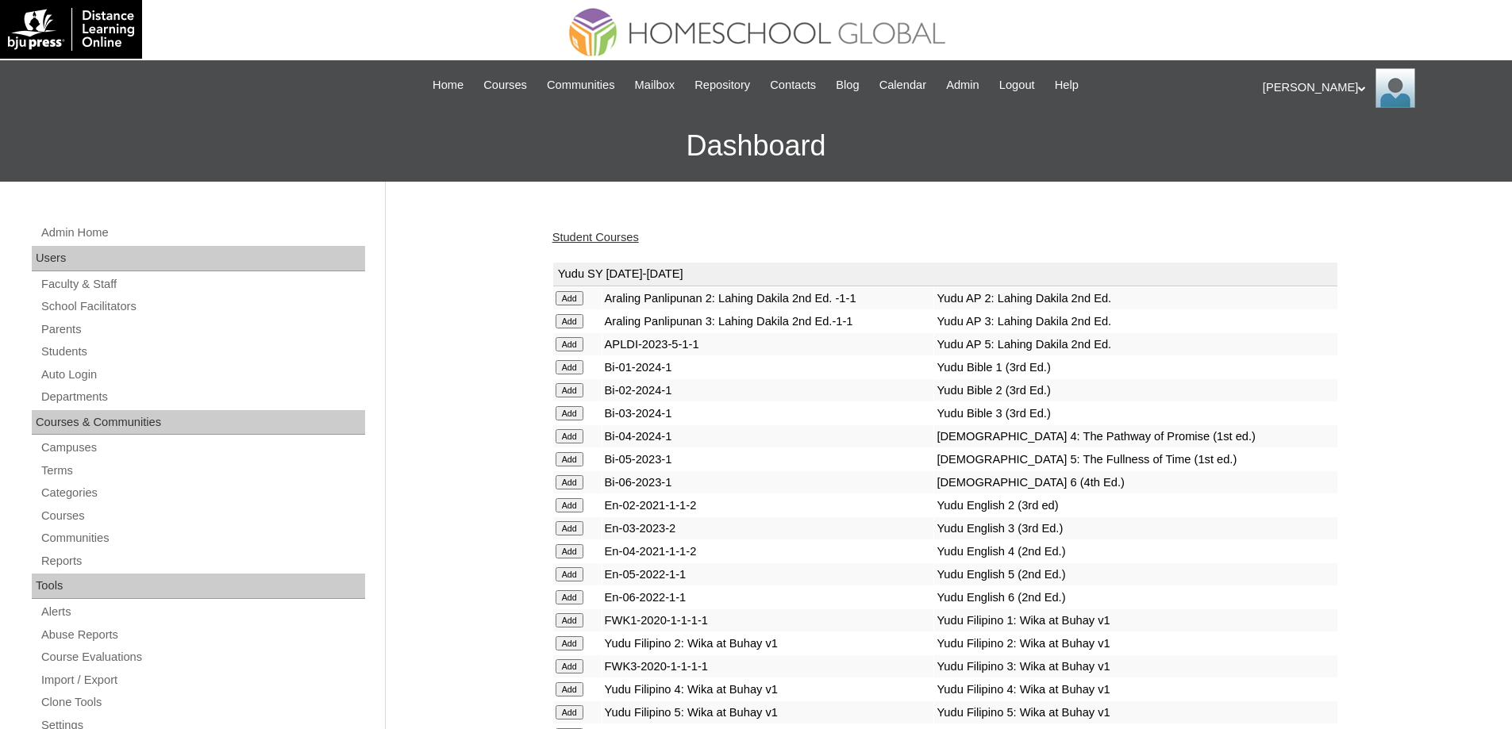
click at [639, 233] on link "Student Courses" at bounding box center [595, 237] width 86 height 13
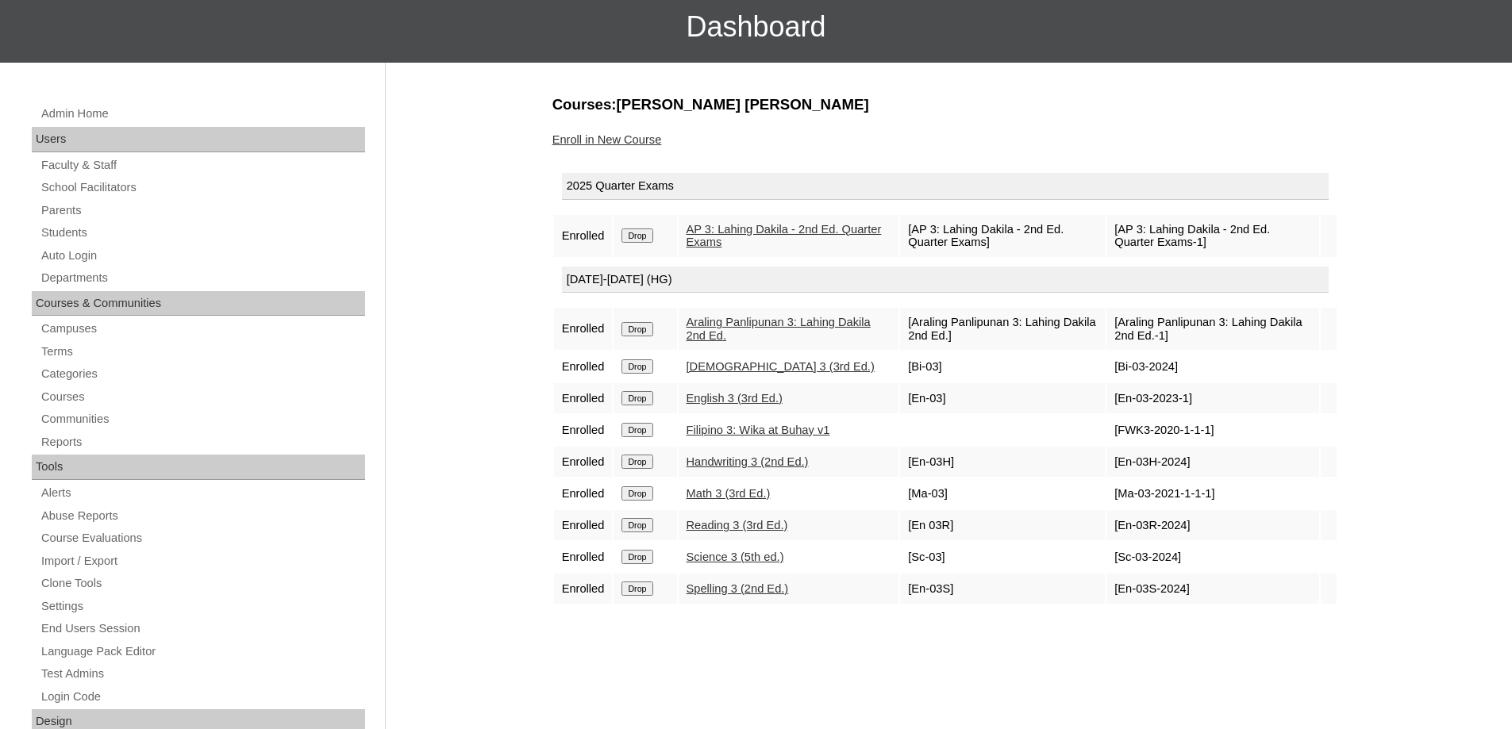
scroll to position [159, 0]
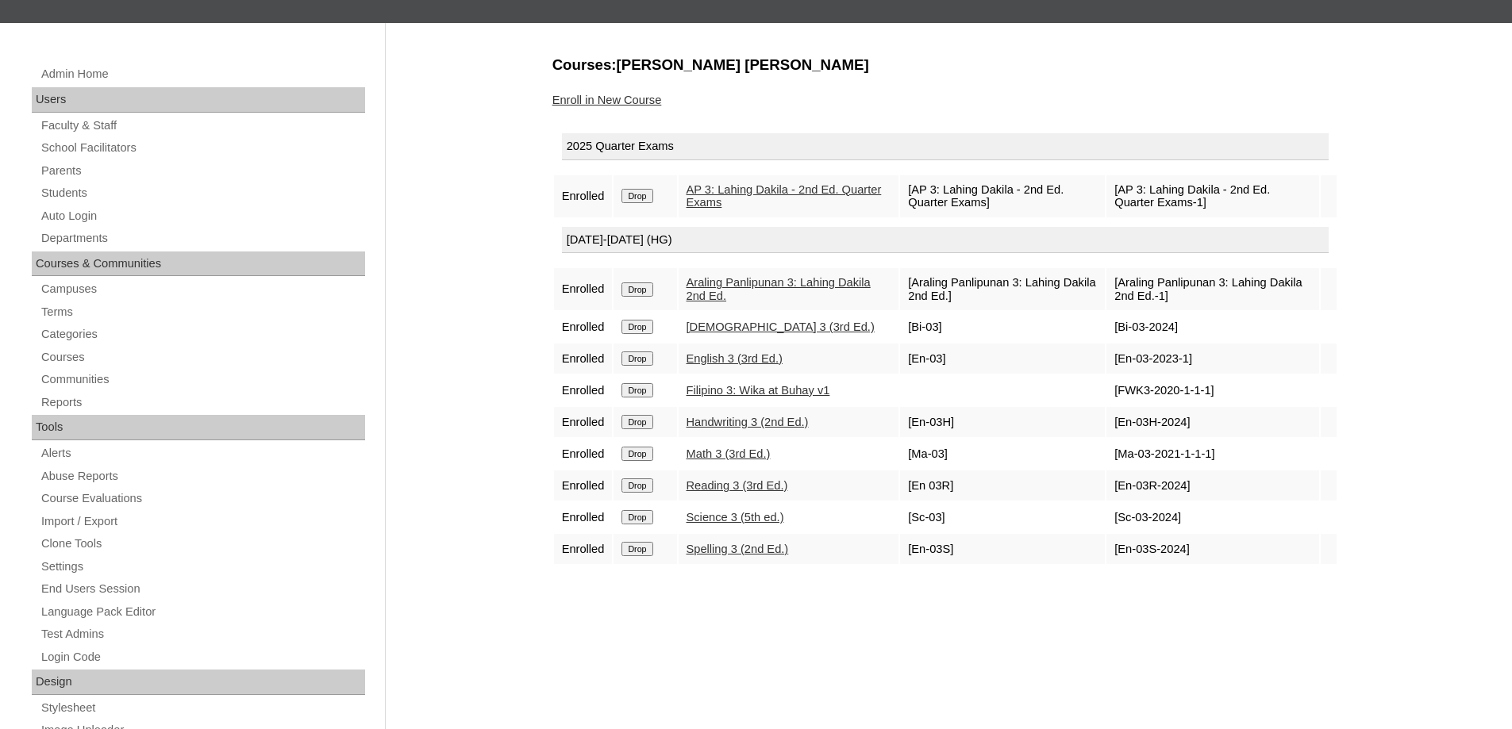
click at [618, 106] on link "Enroll in New Course" at bounding box center [607, 100] width 110 height 13
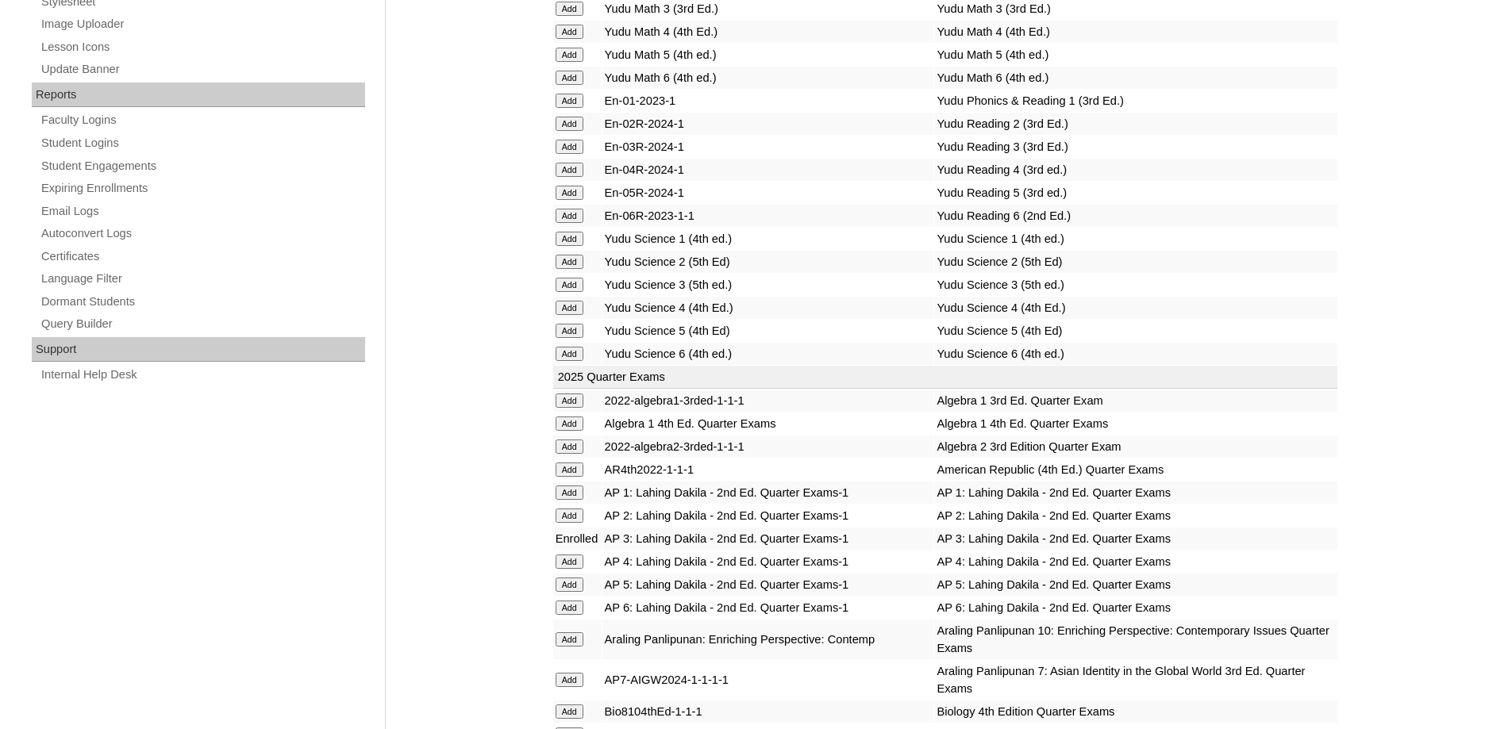
scroll to position [1190, 0]
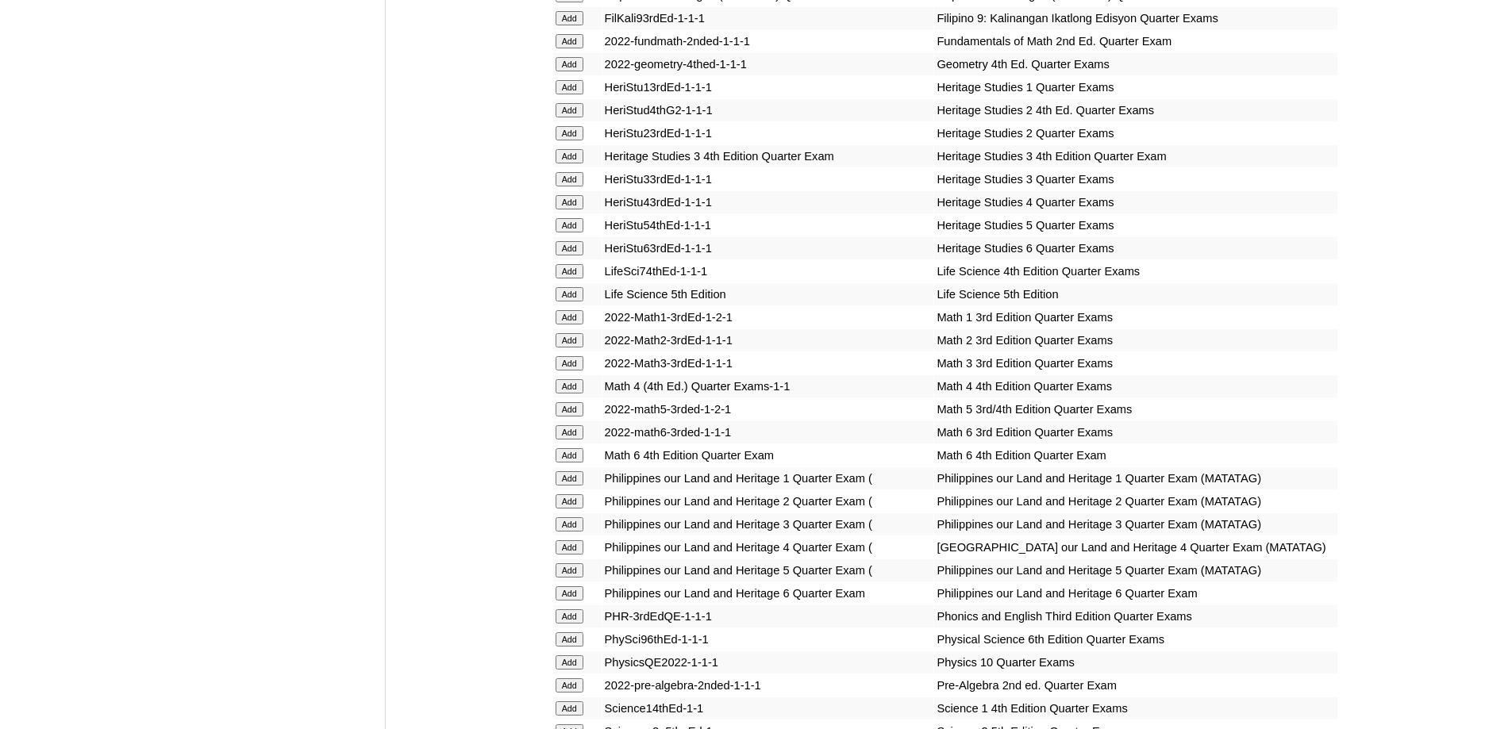
scroll to position [2539, 0]
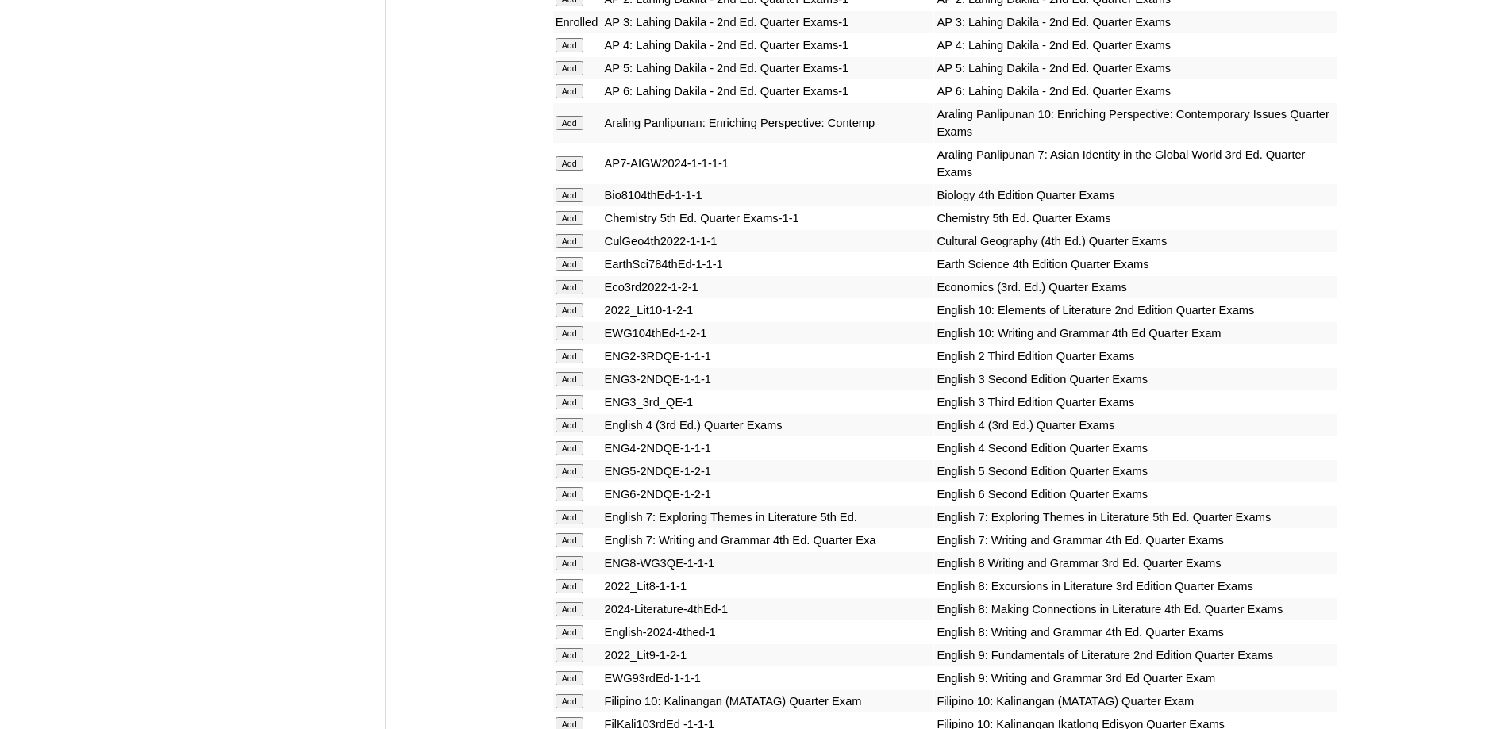
scroll to position [1349, 0]
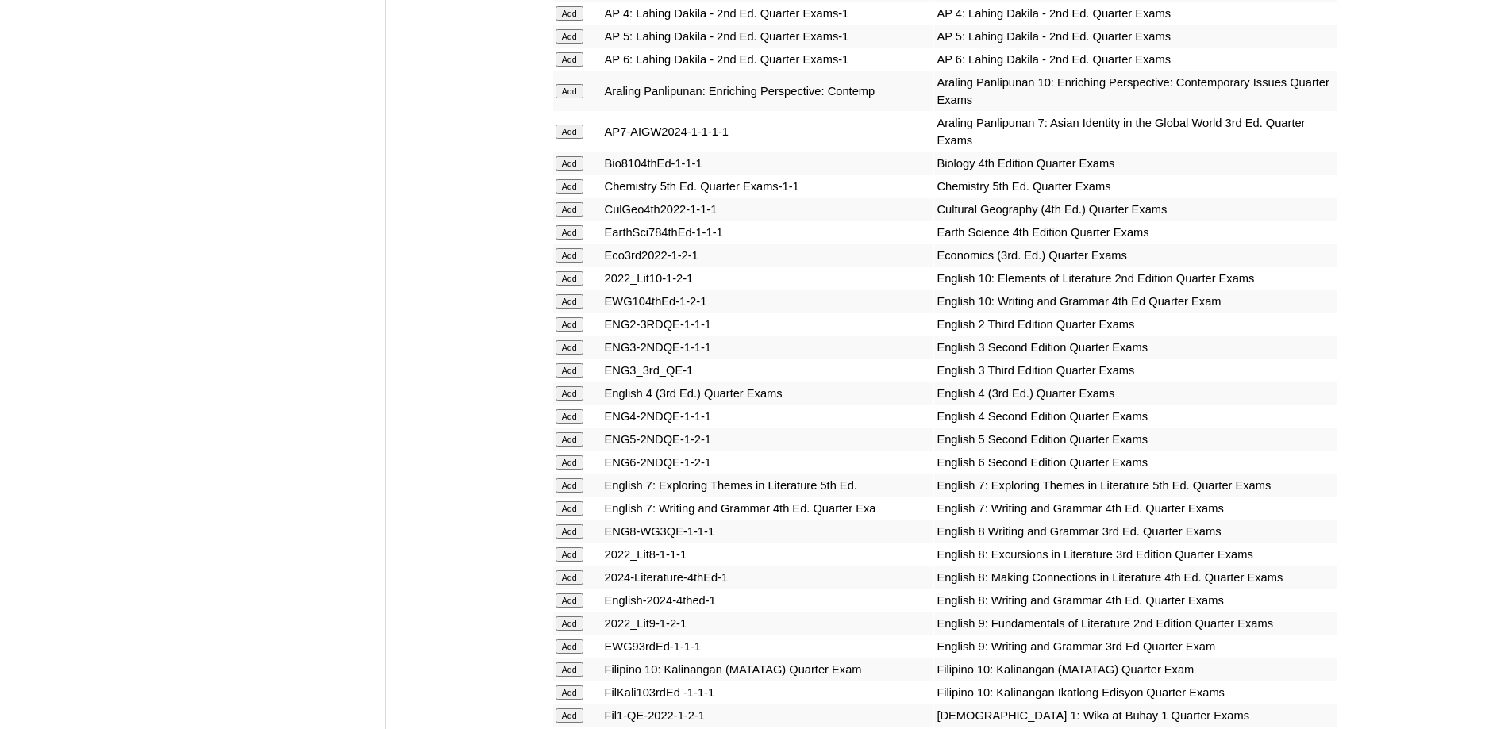
scroll to position [1428, 0]
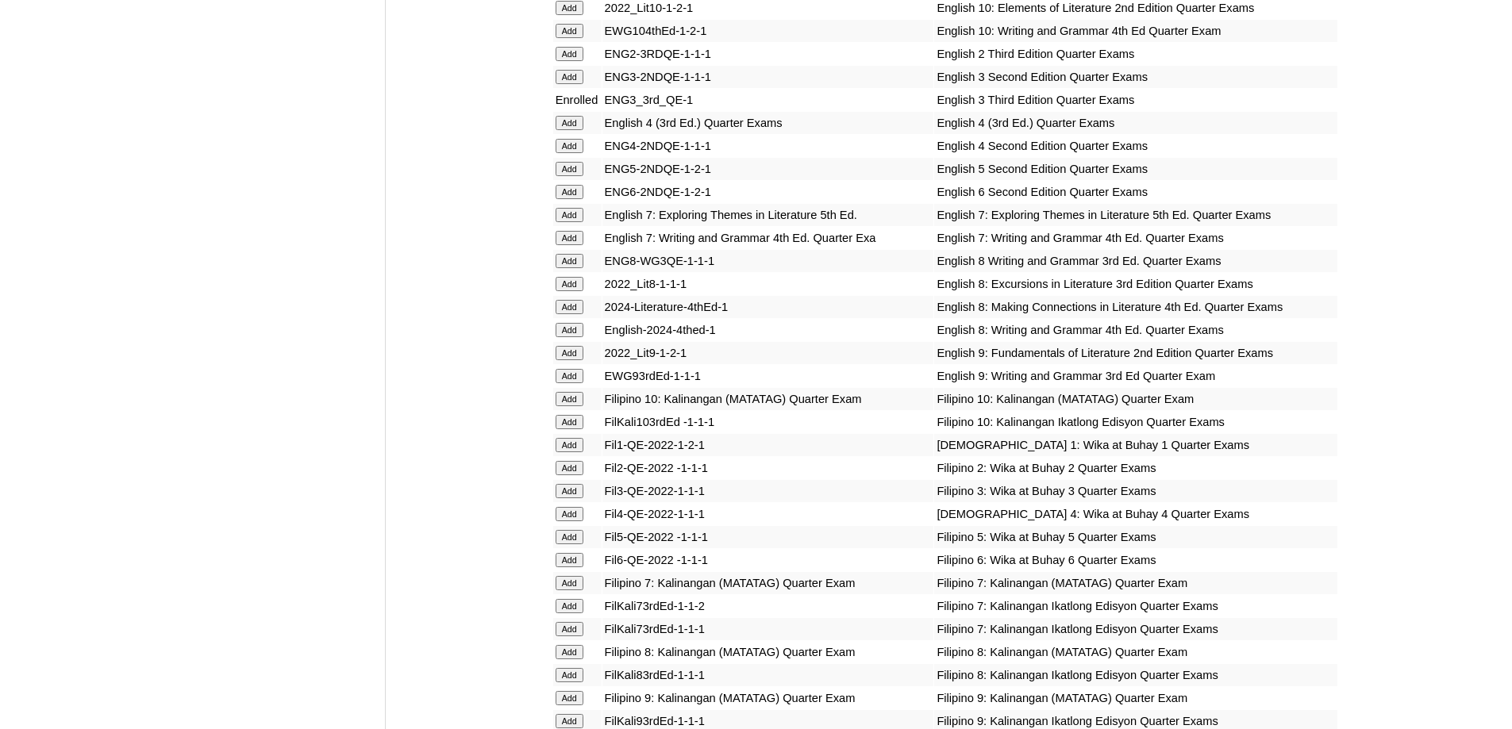
scroll to position [1805, 0]
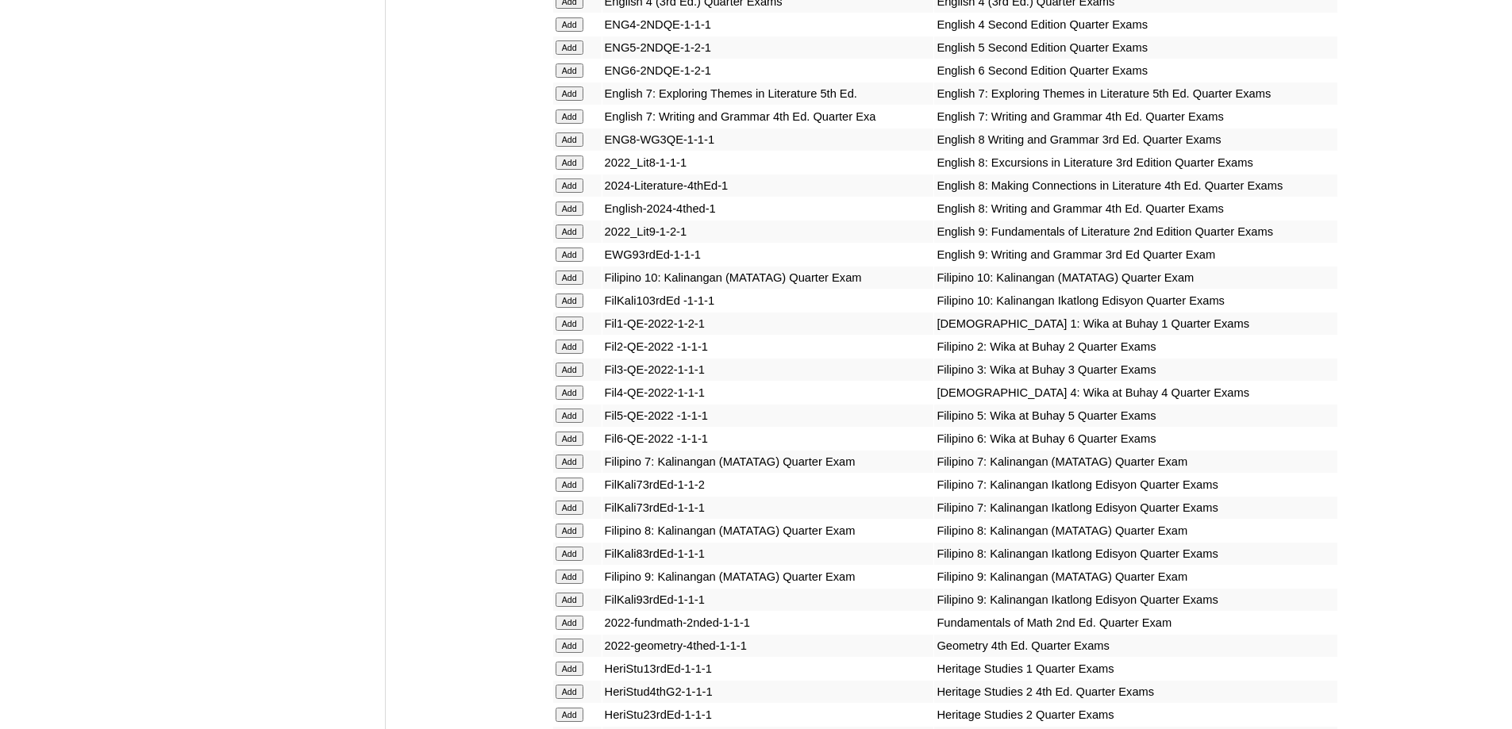
click at [553, 381] on td "Add" at bounding box center [577, 370] width 48 height 22
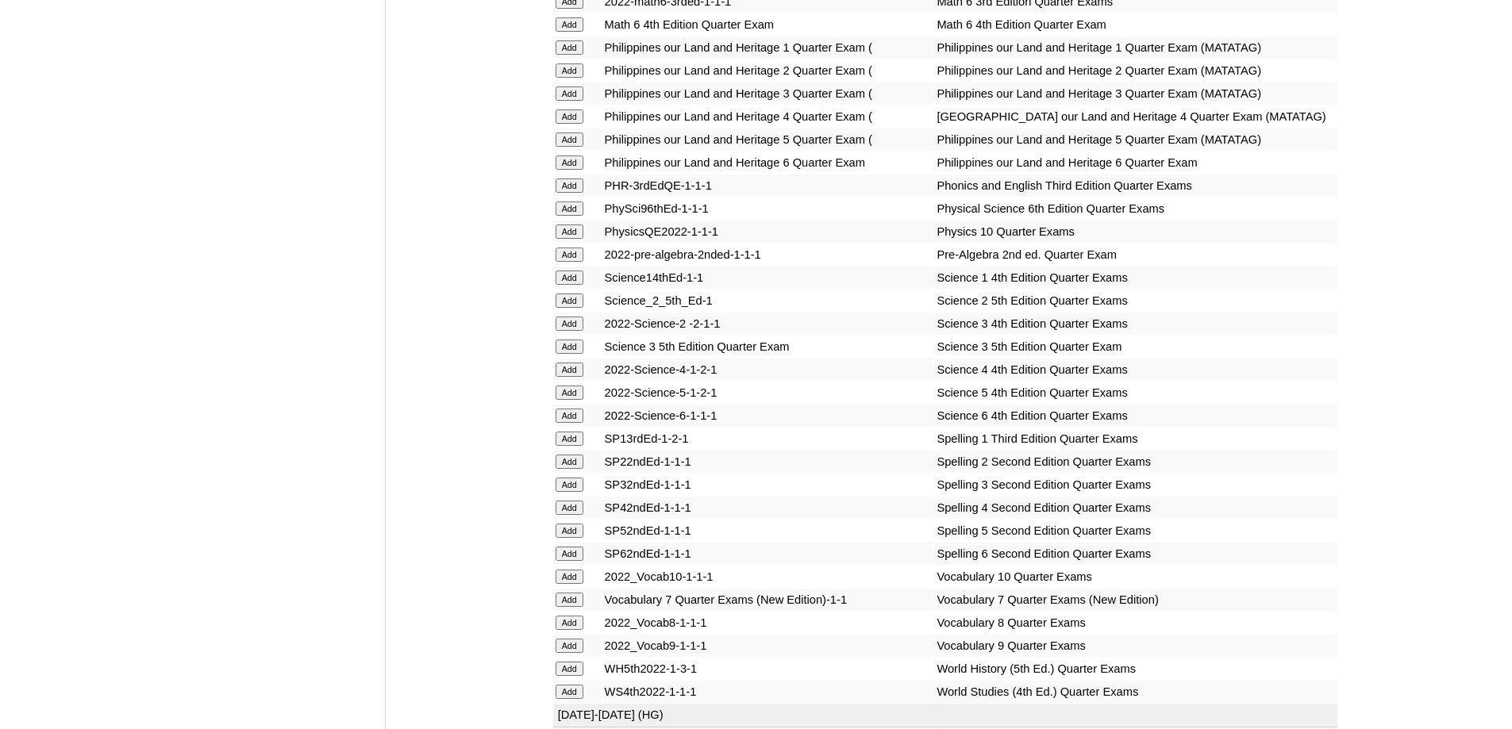
scroll to position [2828, 0]
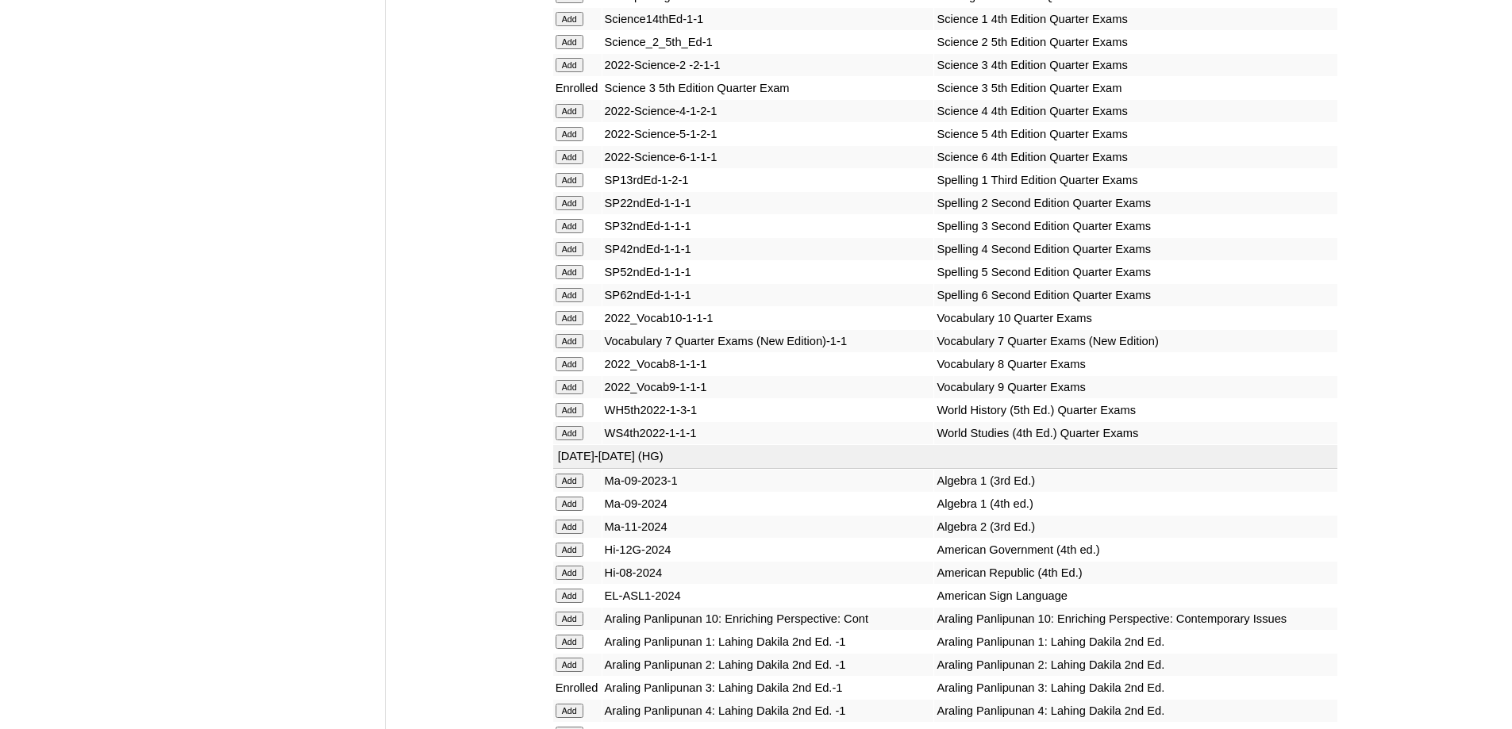
scroll to position [3119, 0]
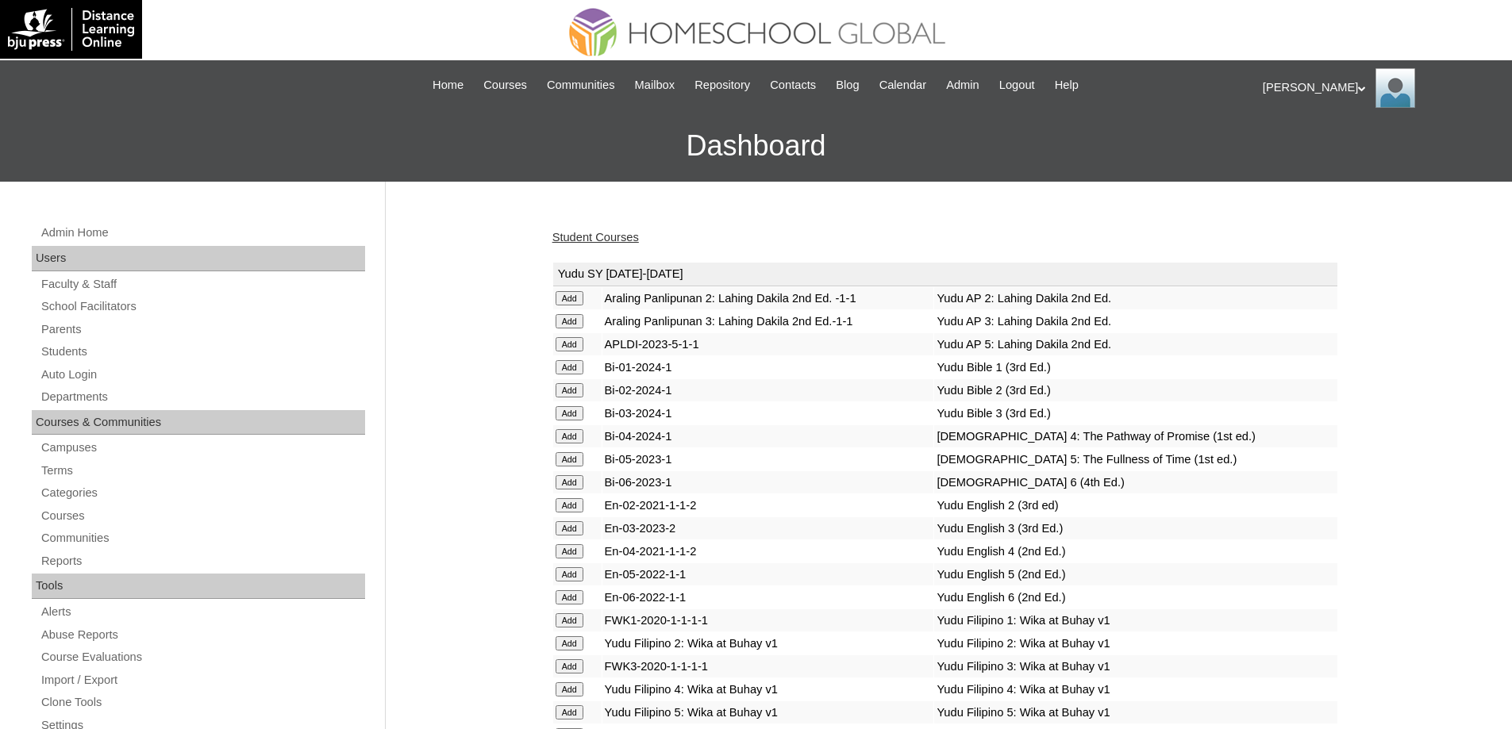
click at [627, 240] on link "Student Courses" at bounding box center [595, 237] width 86 height 13
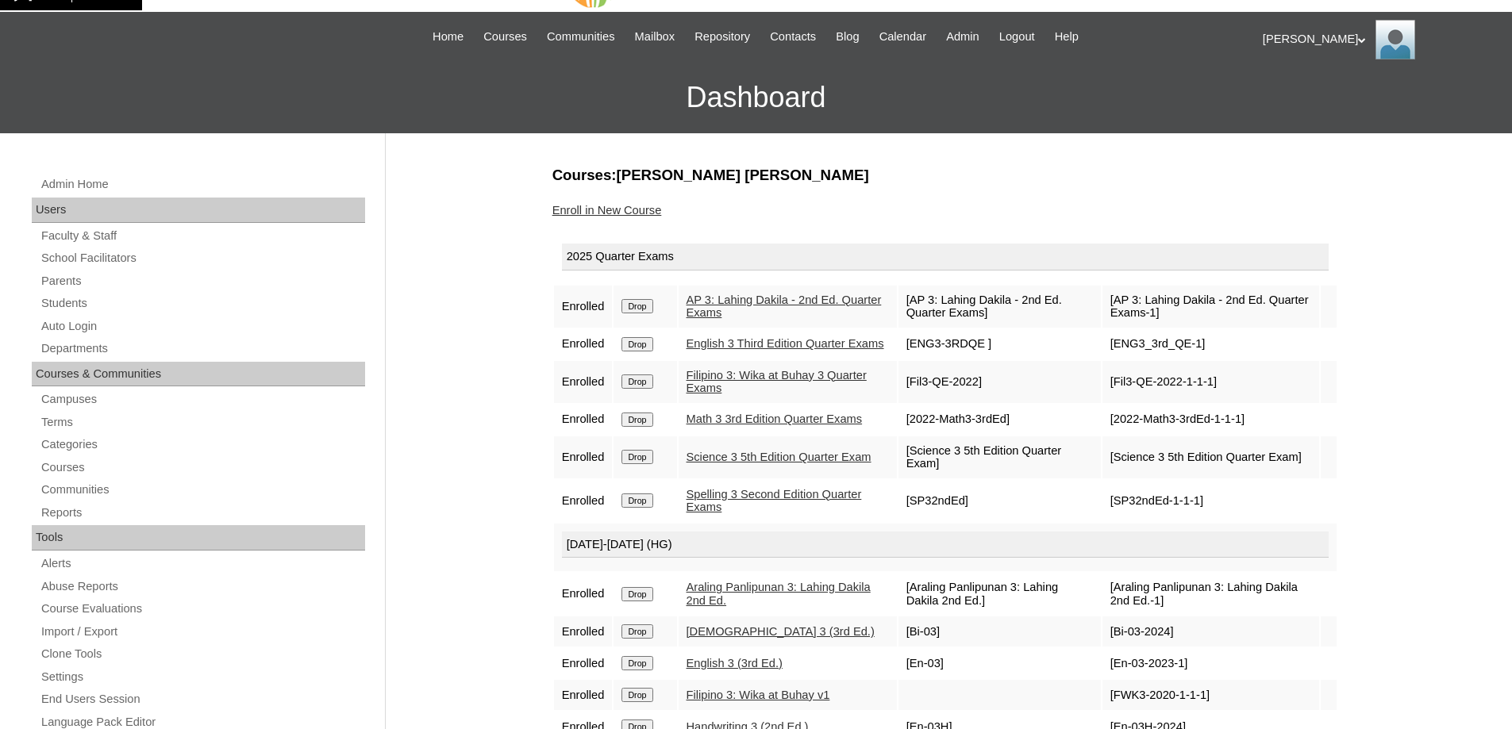
scroll to position [238, 0]
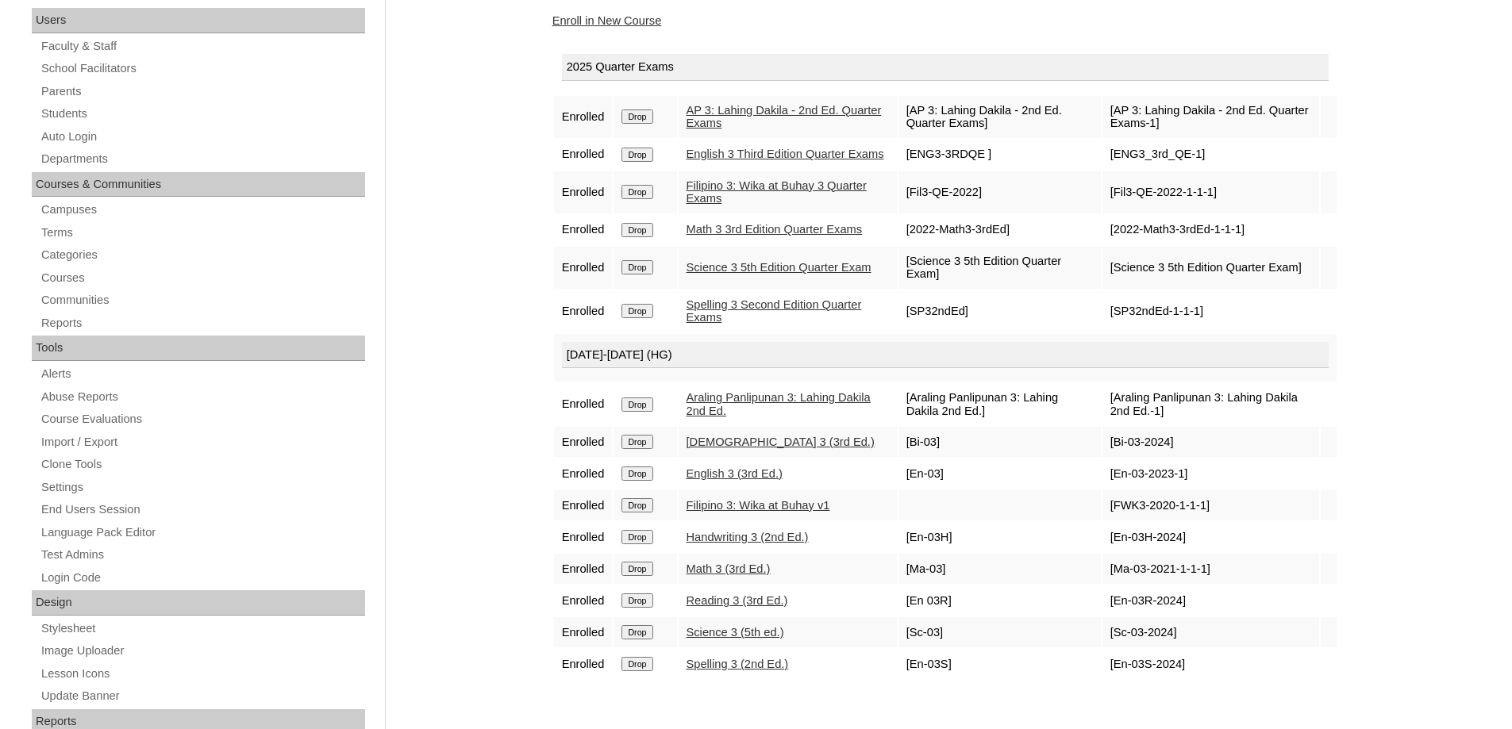
click at [600, 30] on div "Courses:[PERSON_NAME] [PERSON_NAME] Enroll in New Course 2025 Quarter Exams Enr…" at bounding box center [941, 506] width 794 height 1063
click at [601, 21] on link "Enroll in New Course" at bounding box center [607, 20] width 110 height 13
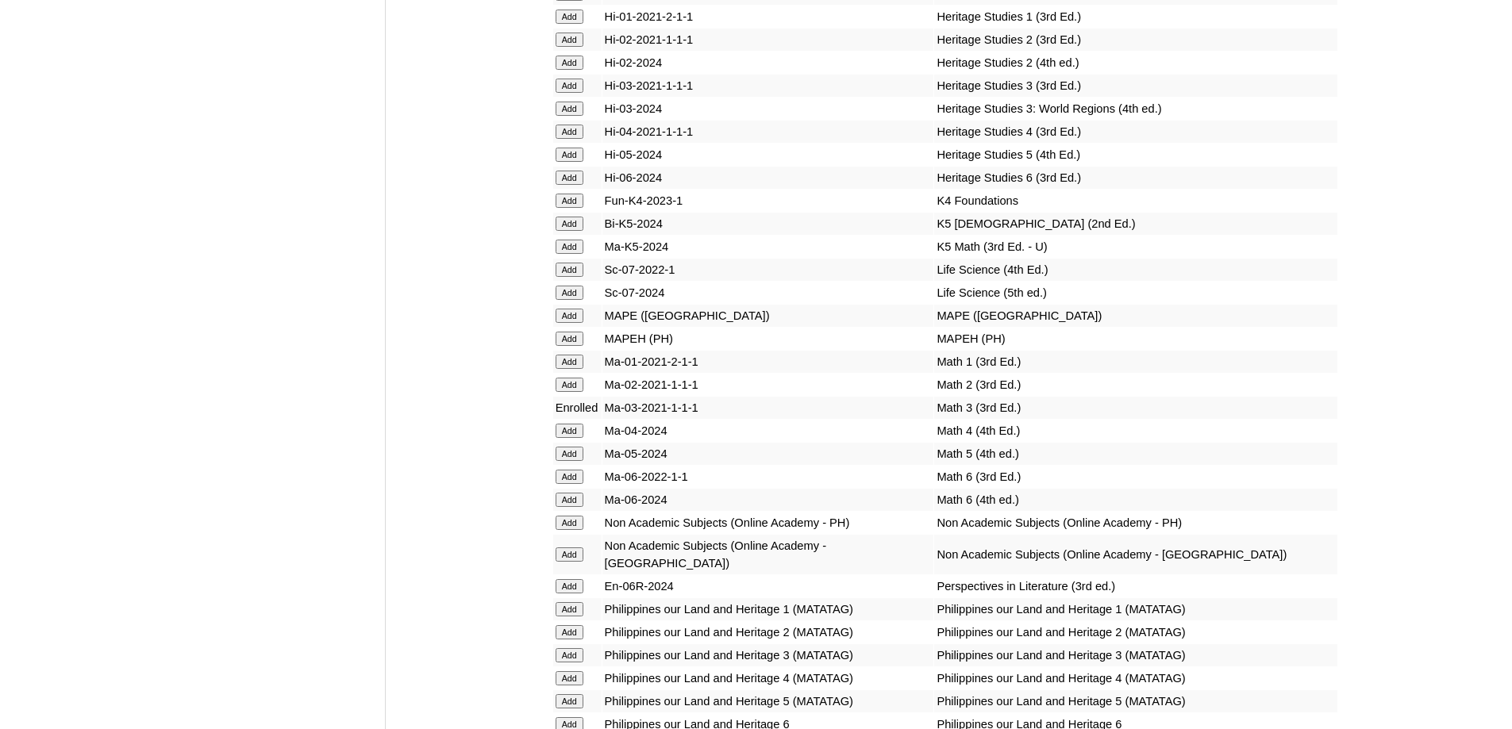
scroll to position [5659, 0]
